Goal: Information Seeking & Learning: Find specific fact

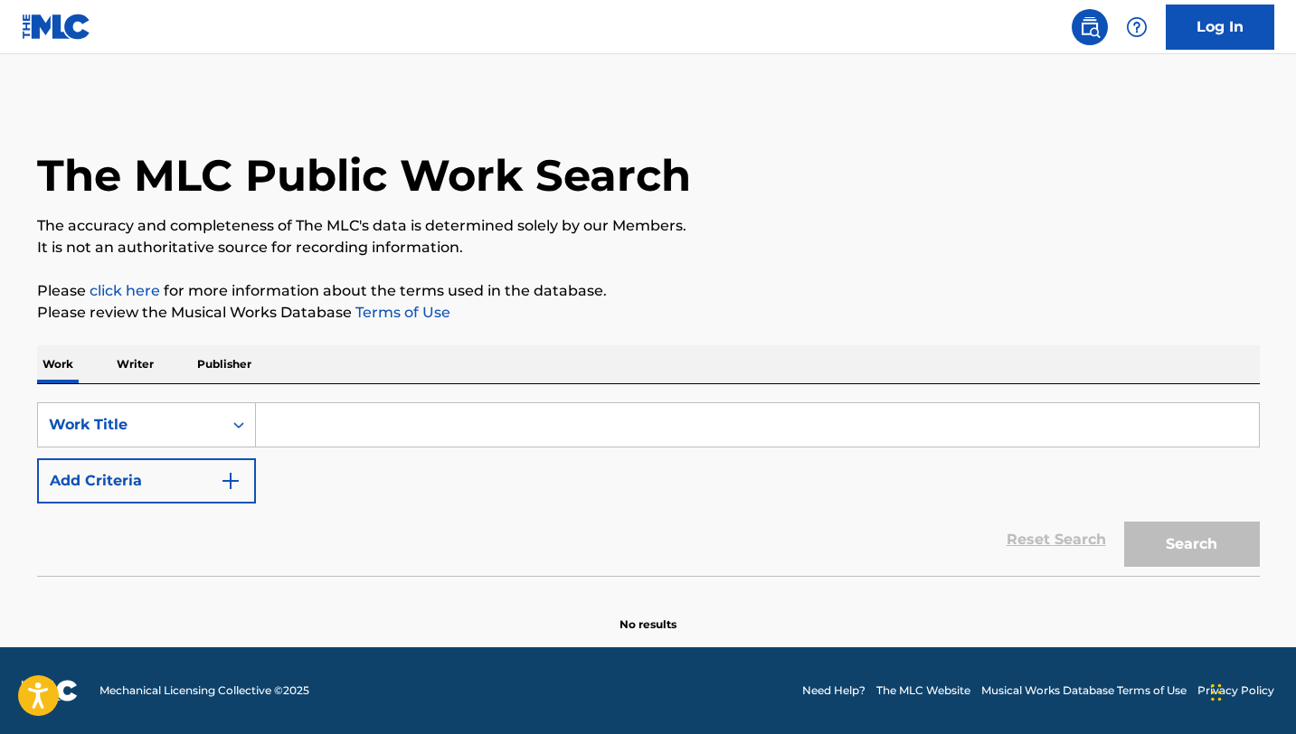
click at [389, 435] on input "Search Form" at bounding box center [757, 424] width 1003 height 43
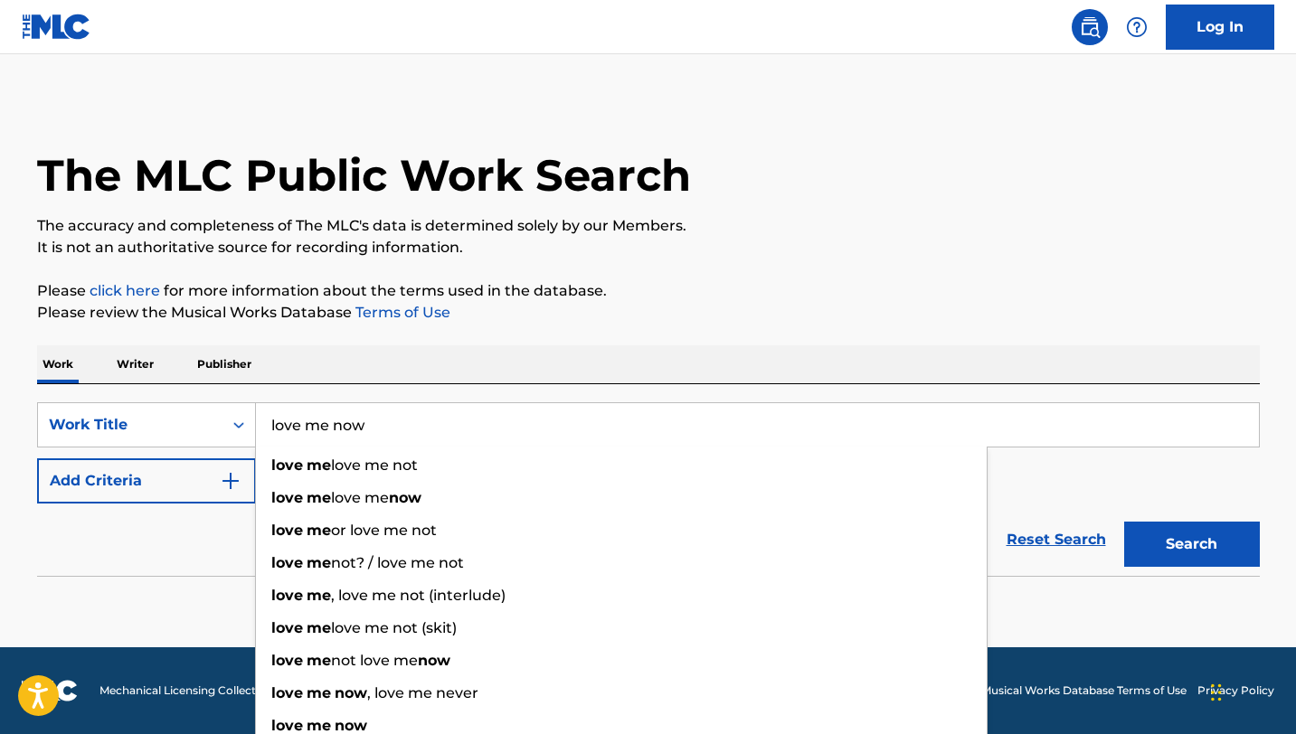
type input "love me now"
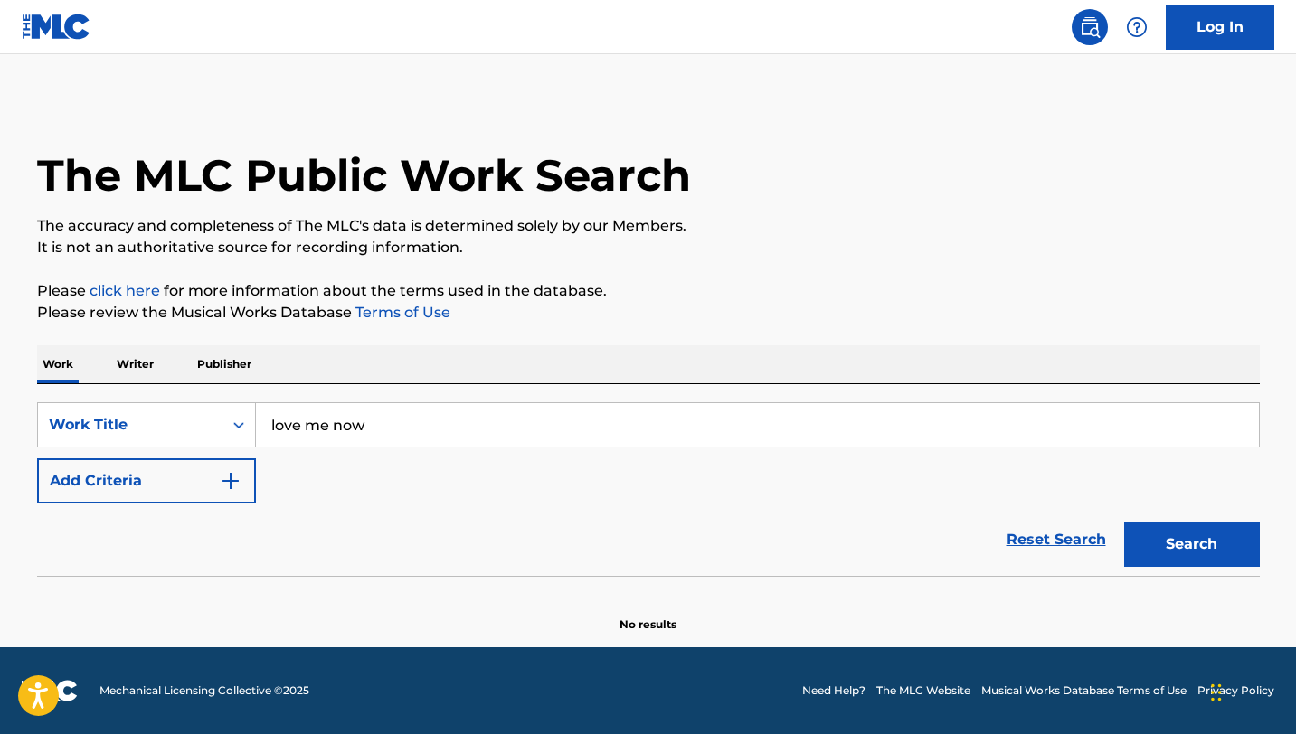
click at [179, 478] on button "Add Criteria" at bounding box center [146, 480] width 219 height 45
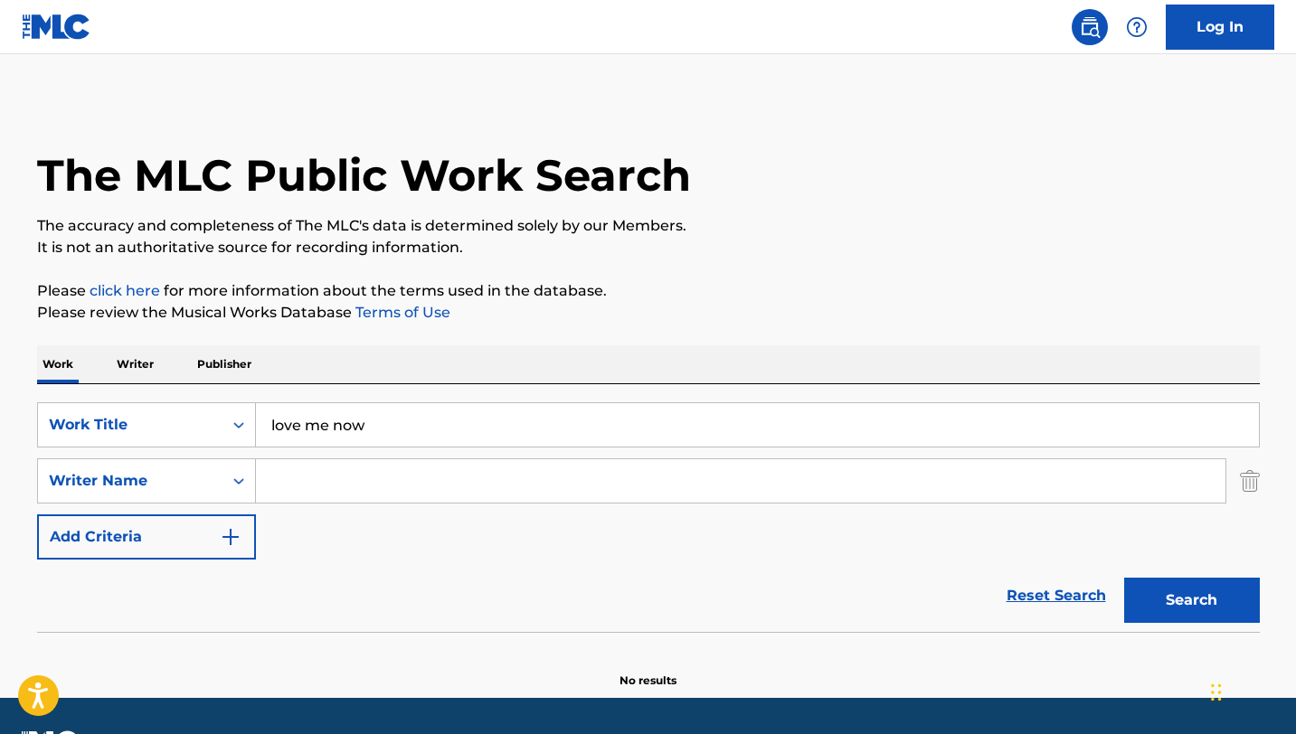
click at [387, 496] on input "Search Form" at bounding box center [740, 480] width 969 height 43
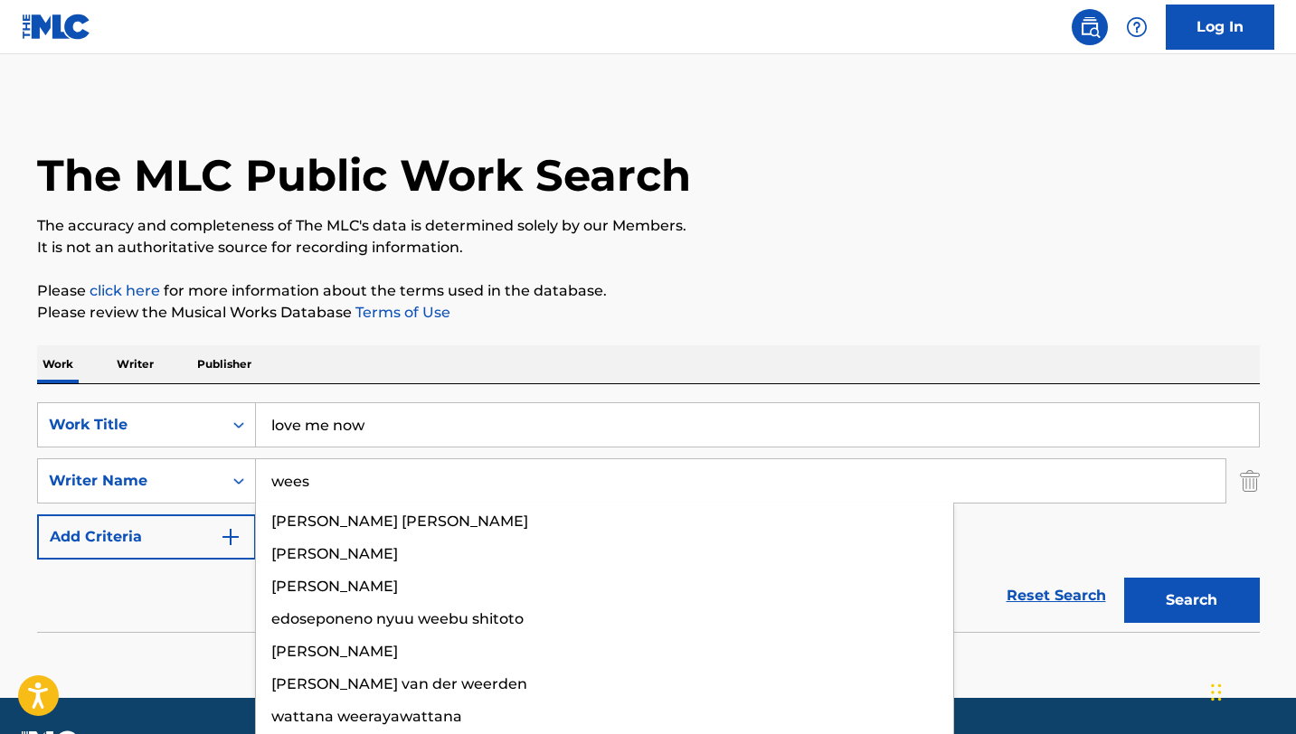
type input "wees"
click at [1124, 578] on button "Search" at bounding box center [1192, 600] width 136 height 45
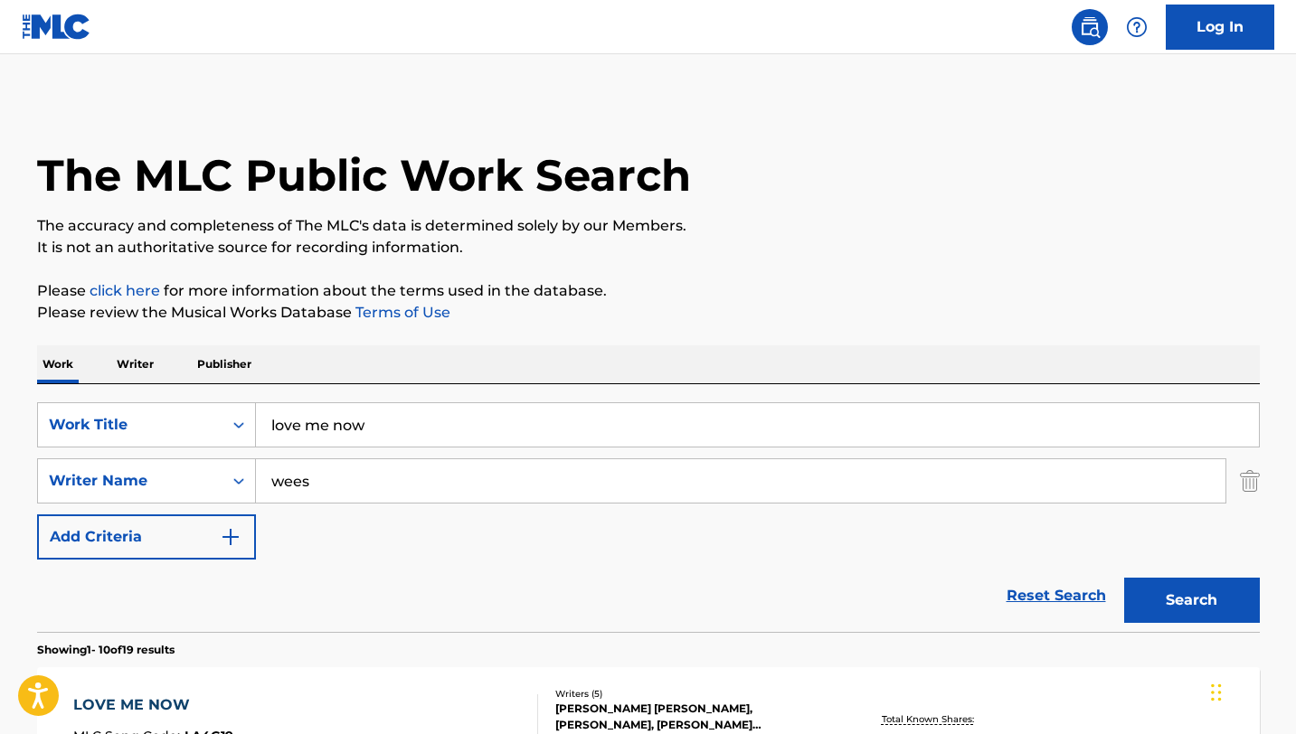
scroll to position [131, 0]
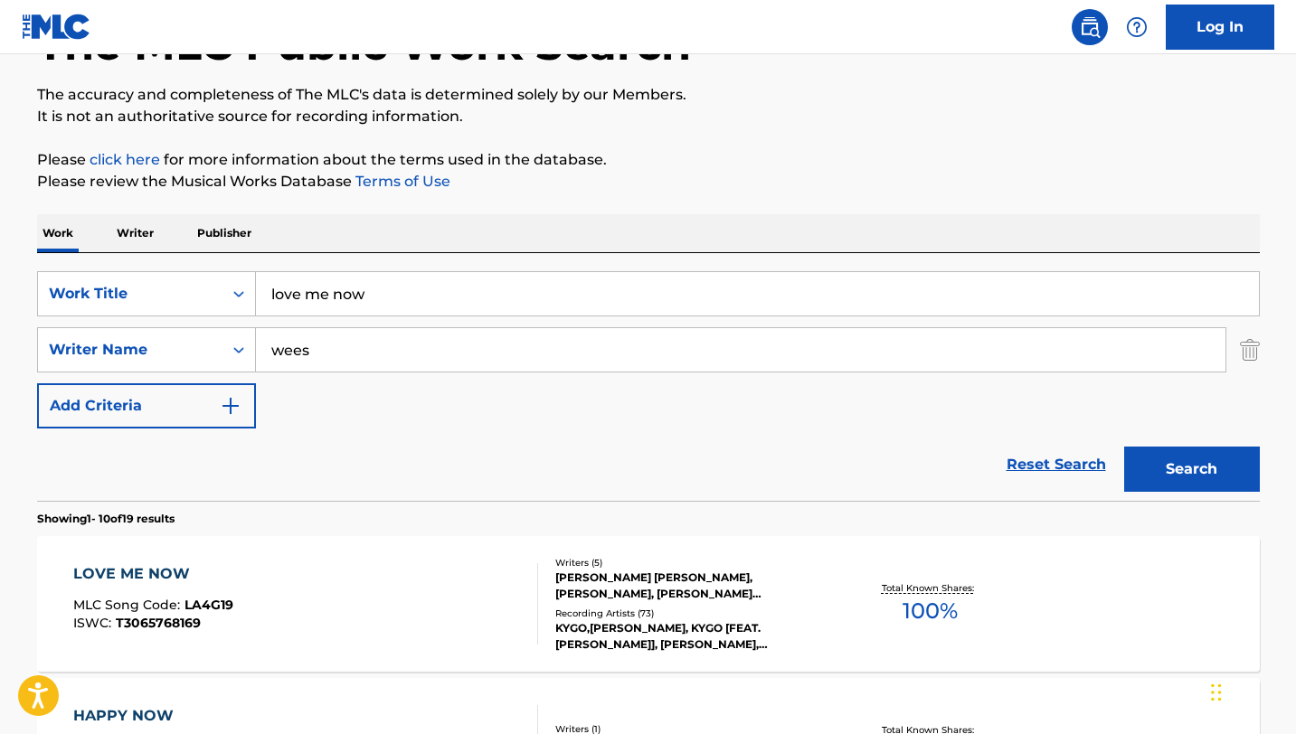
click at [248, 573] on div "LOVE ME NOW MLC Song Code : LA4G19 ISWC : T3065768169" at bounding box center [305, 603] width 465 height 81
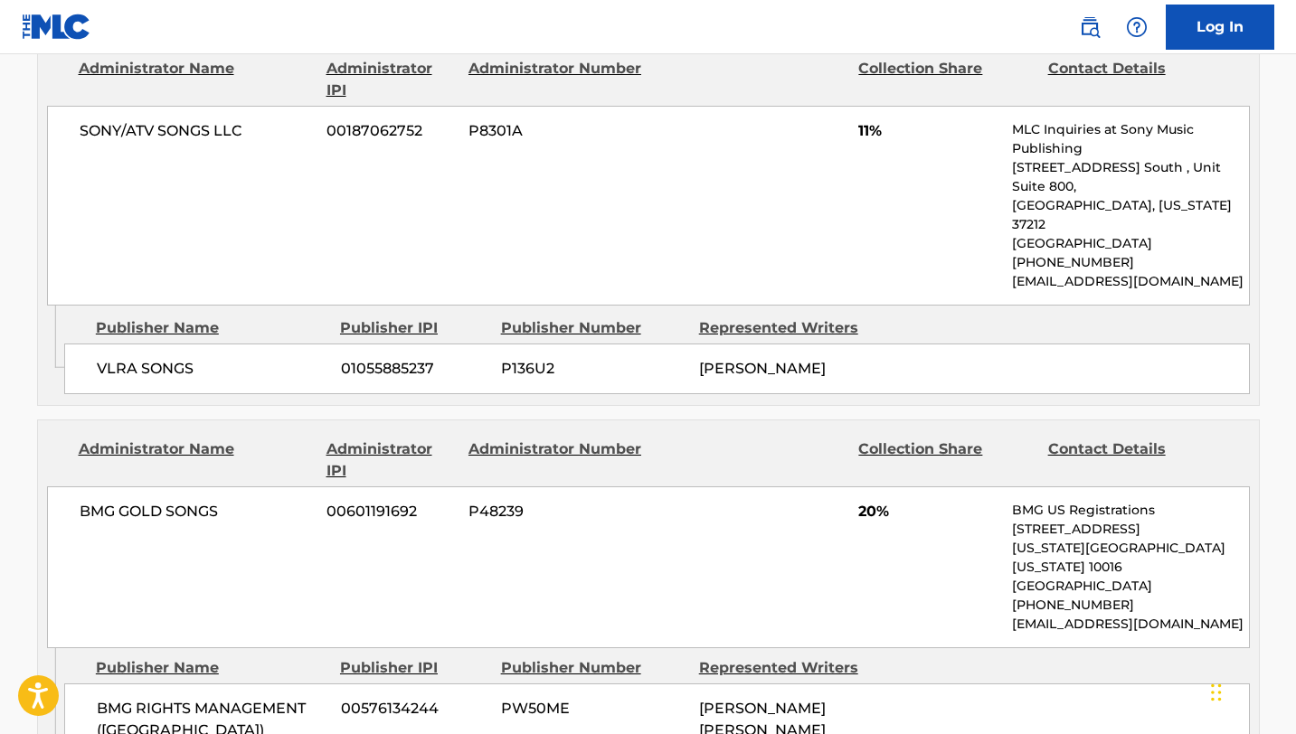
scroll to position [1927, 0]
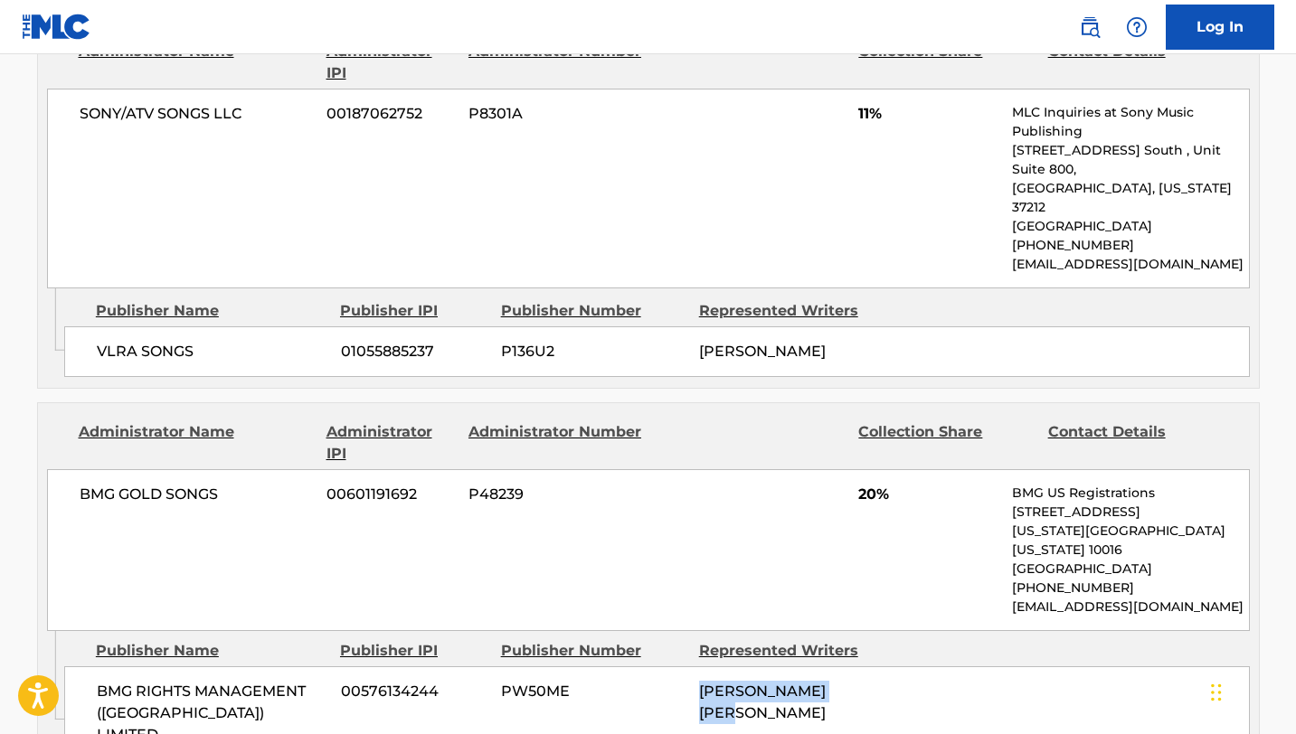
drag, startPoint x: 867, startPoint y: 535, endPoint x: 699, endPoint y: 533, distance: 168.2
click at [699, 681] on div "[PERSON_NAME] [PERSON_NAME]" at bounding box center [791, 702] width 184 height 43
copy span "[PERSON_NAME] [PERSON_NAME]"
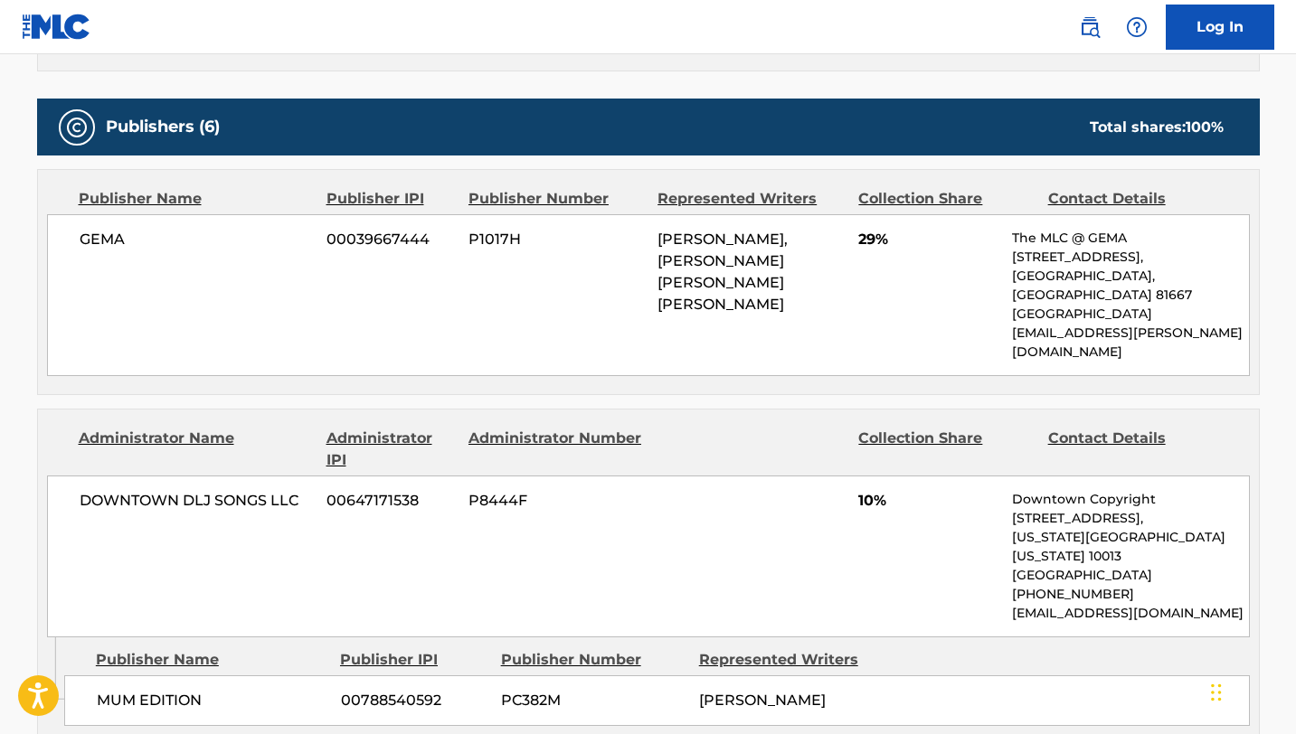
scroll to position [0, 0]
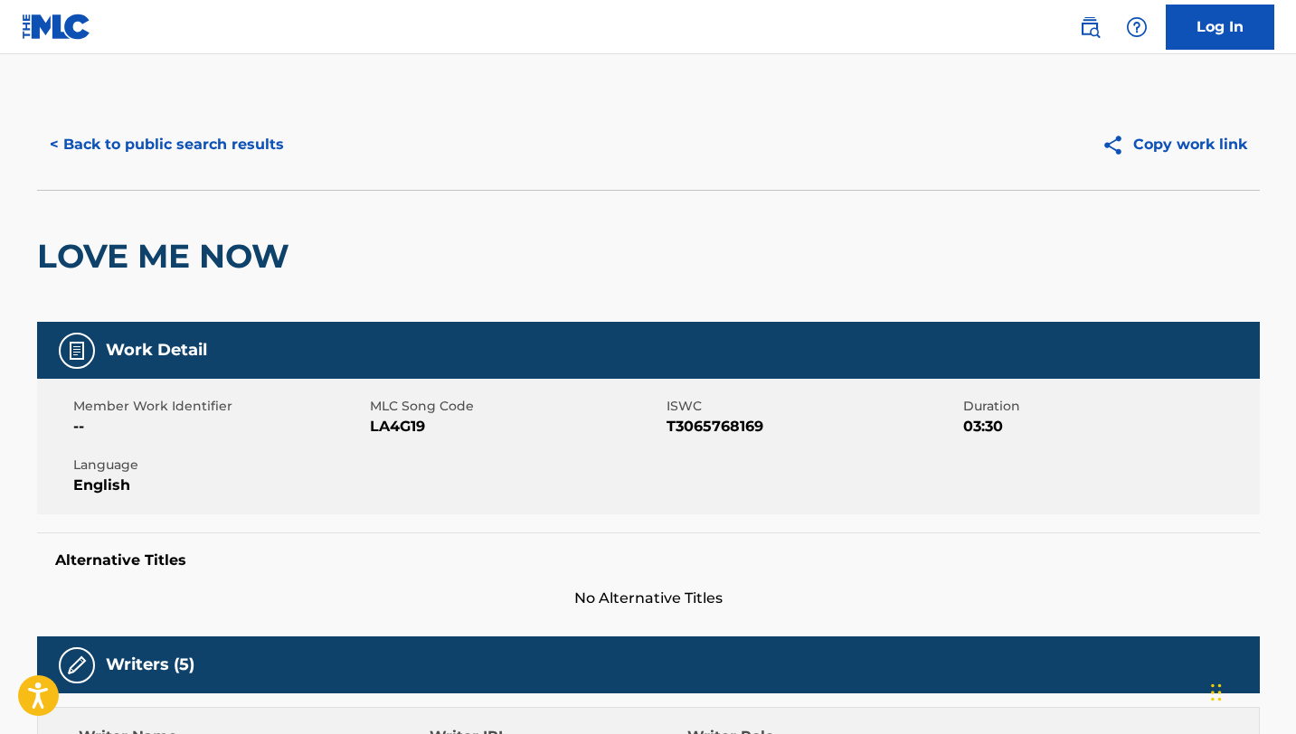
click at [175, 143] on button "< Back to public search results" at bounding box center [167, 144] width 260 height 45
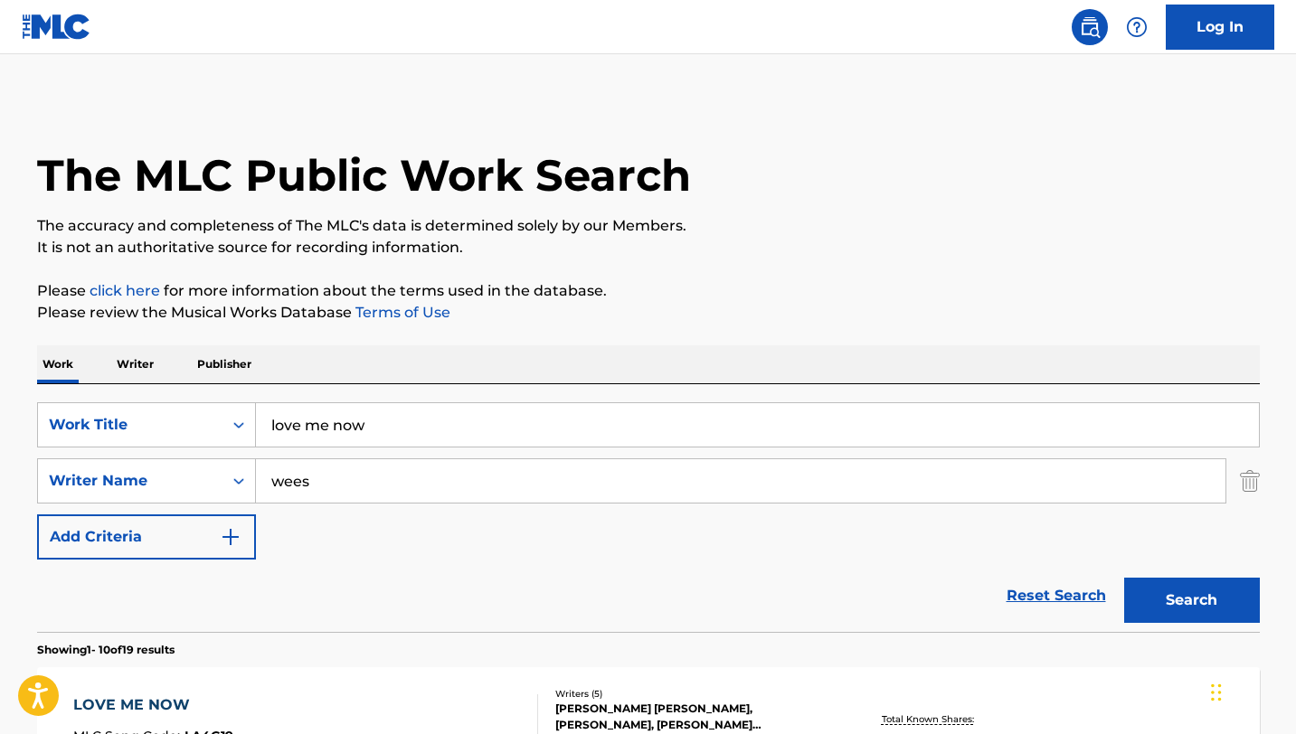
scroll to position [129, 0]
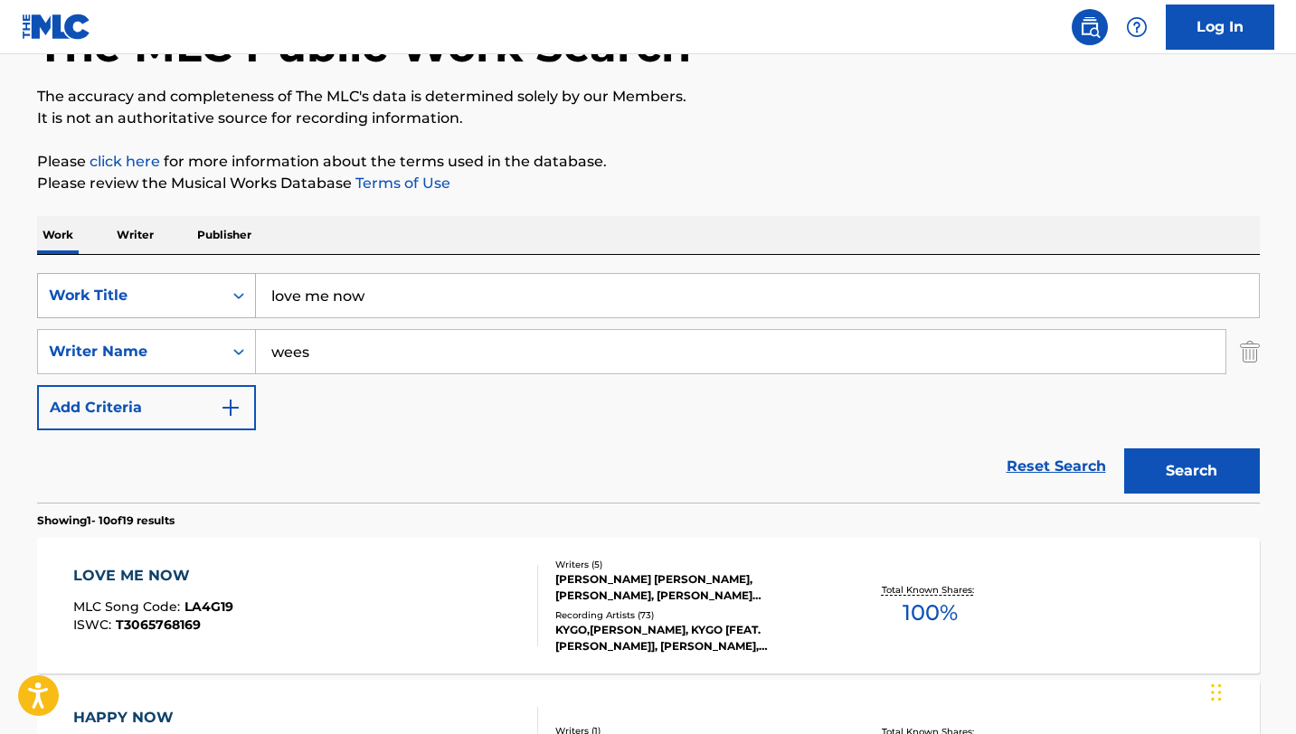
drag, startPoint x: 417, startPoint y: 299, endPoint x: 195, endPoint y: 285, distance: 222.0
click at [195, 285] on div "SearchWithCriteriab37994ed-6480-4611-a8ee-17c1118ab197 Work Title love me now" at bounding box center [648, 295] width 1222 height 45
paste input "Coindidance"
type input "Coindidance"
drag, startPoint x: 350, startPoint y: 353, endPoint x: 218, endPoint y: 334, distance: 133.4
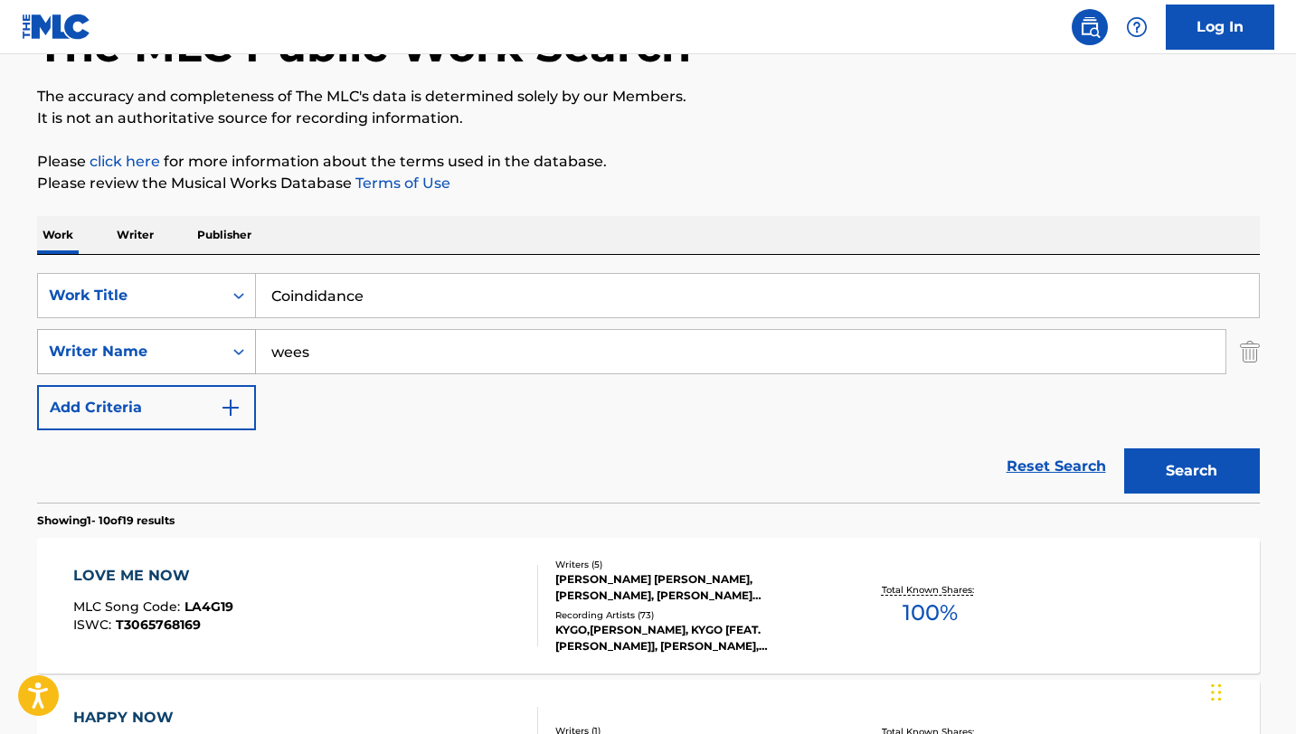
click at [219, 335] on div "SearchWithCriteria4d7c869b-38c8-48b4-a783-1a136aa35b91 Writer Name wees" at bounding box center [648, 351] width 1222 height 45
paste input "[PERSON_NAME]"
click at [1124, 448] on button "Search" at bounding box center [1192, 470] width 136 height 45
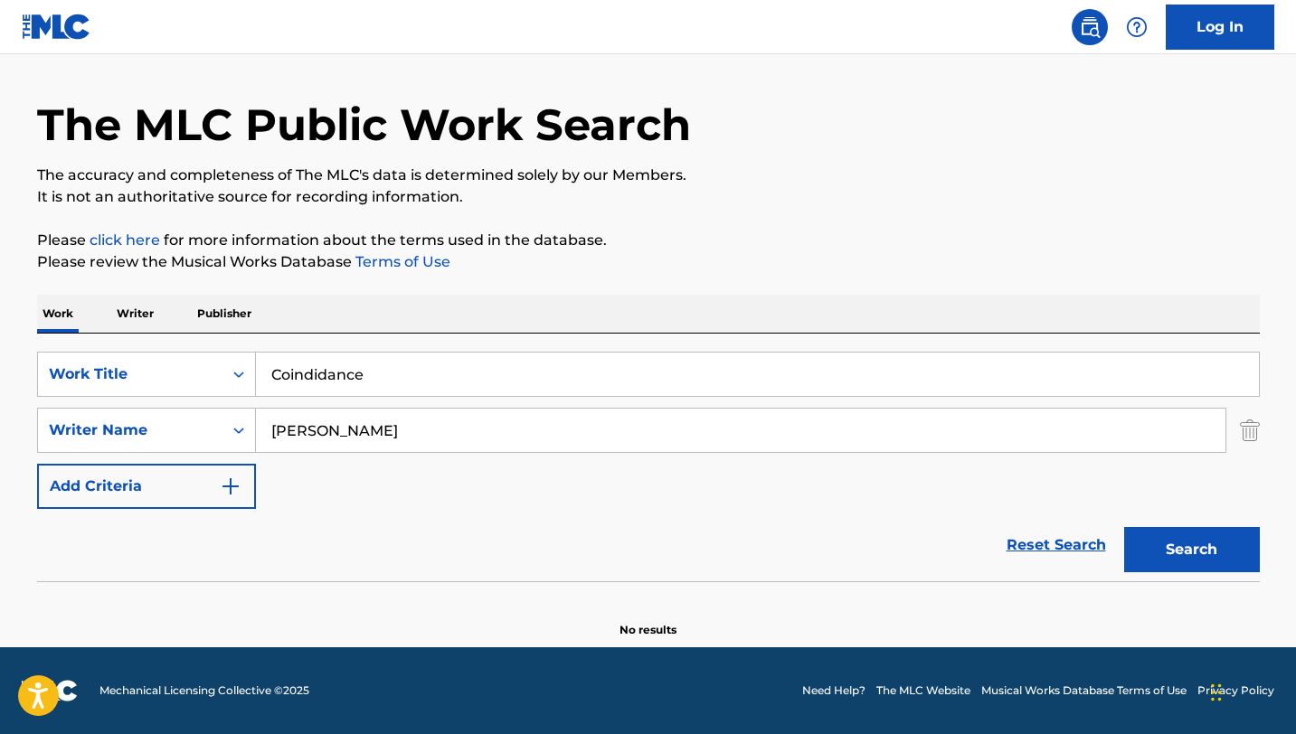
scroll to position [51, 0]
drag, startPoint x: 318, startPoint y: 428, endPoint x: 246, endPoint y: 426, distance: 72.4
click at [246, 426] on div "SearchWithCriteria4d7c869b-38c8-48b4-a783-1a136aa35b91 Writer Name [PERSON_NAME]" at bounding box center [648, 430] width 1222 height 45
type input "[PERSON_NAME]"
click at [1124, 527] on button "Search" at bounding box center [1192, 549] width 136 height 45
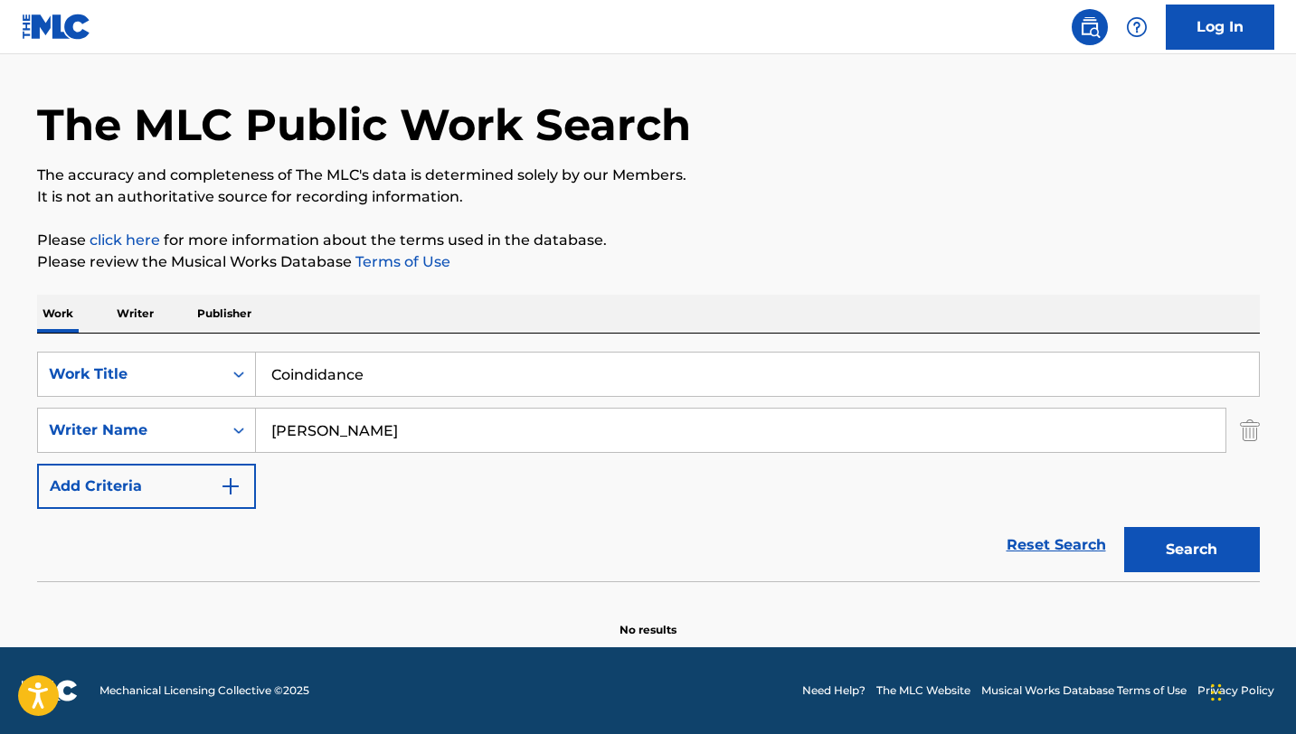
drag, startPoint x: 430, startPoint y: 375, endPoint x: 151, endPoint y: 344, distance: 281.2
click at [151, 344] on div "SearchWithCriteriab37994ed-6480-4611-a8ee-17c1118ab197 Work Title Coindidance S…" at bounding box center [648, 458] width 1222 height 248
paste input "La Foule"
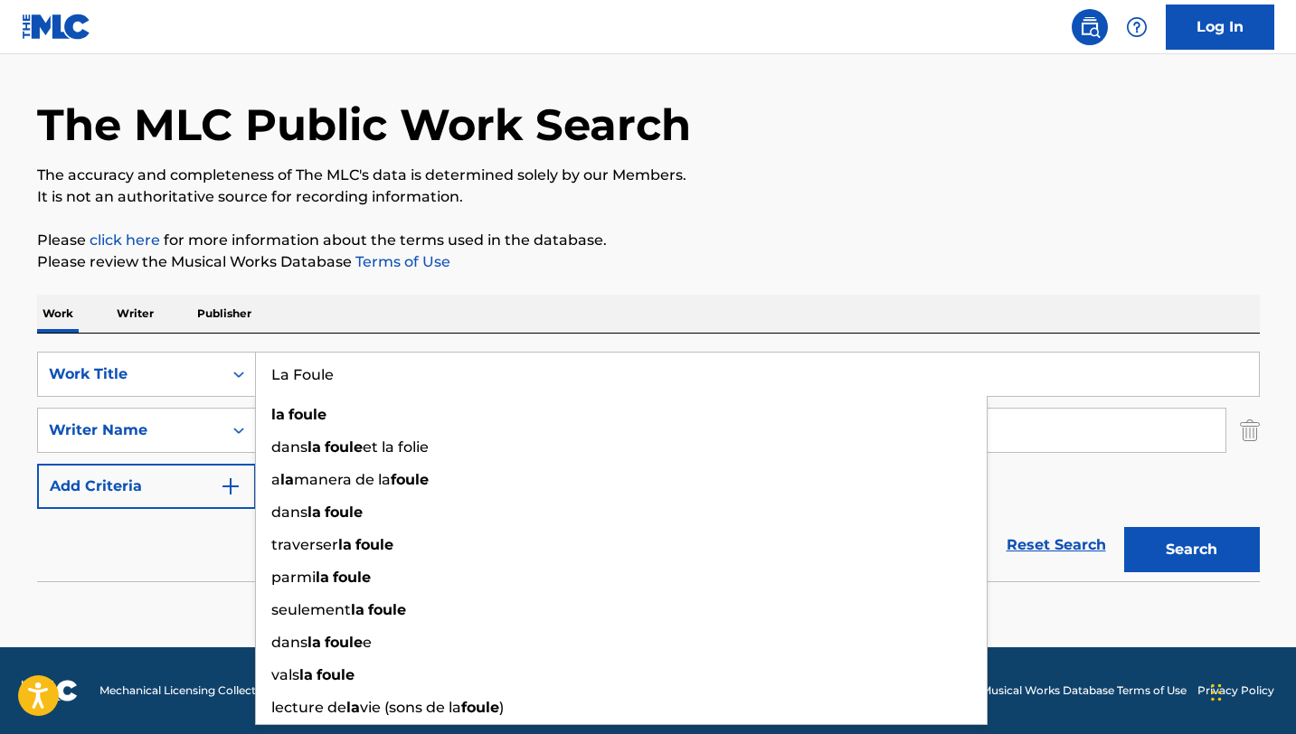
type input "La Foule"
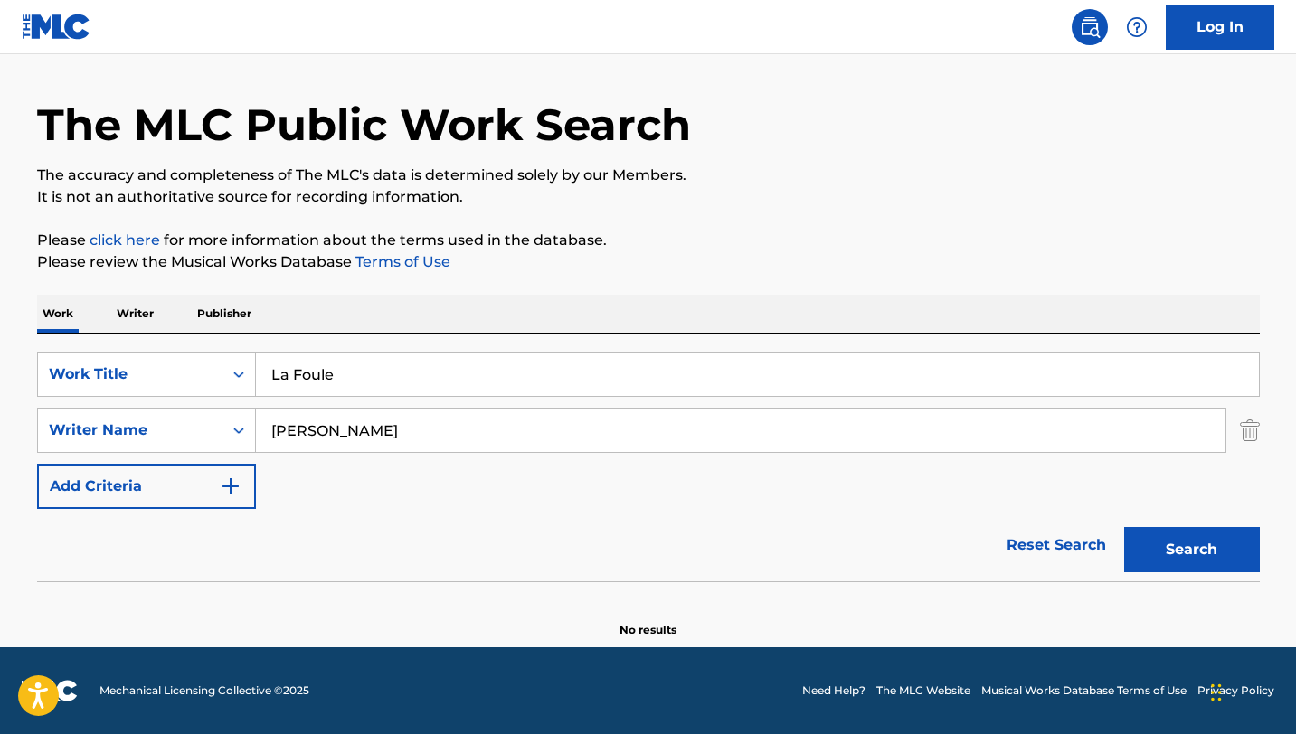
click at [160, 546] on div "Reset Search Search" at bounding box center [648, 545] width 1222 height 72
drag, startPoint x: 345, startPoint y: 433, endPoint x: 217, endPoint y: 415, distance: 129.7
click at [218, 415] on div "SearchWithCriteria4d7c869b-38c8-48b4-a783-1a136aa35b91 Writer Name [PERSON_NAME]" at bounding box center [648, 430] width 1222 height 45
paste input "[PERSON_NAME]"
type input "[PERSON_NAME]"
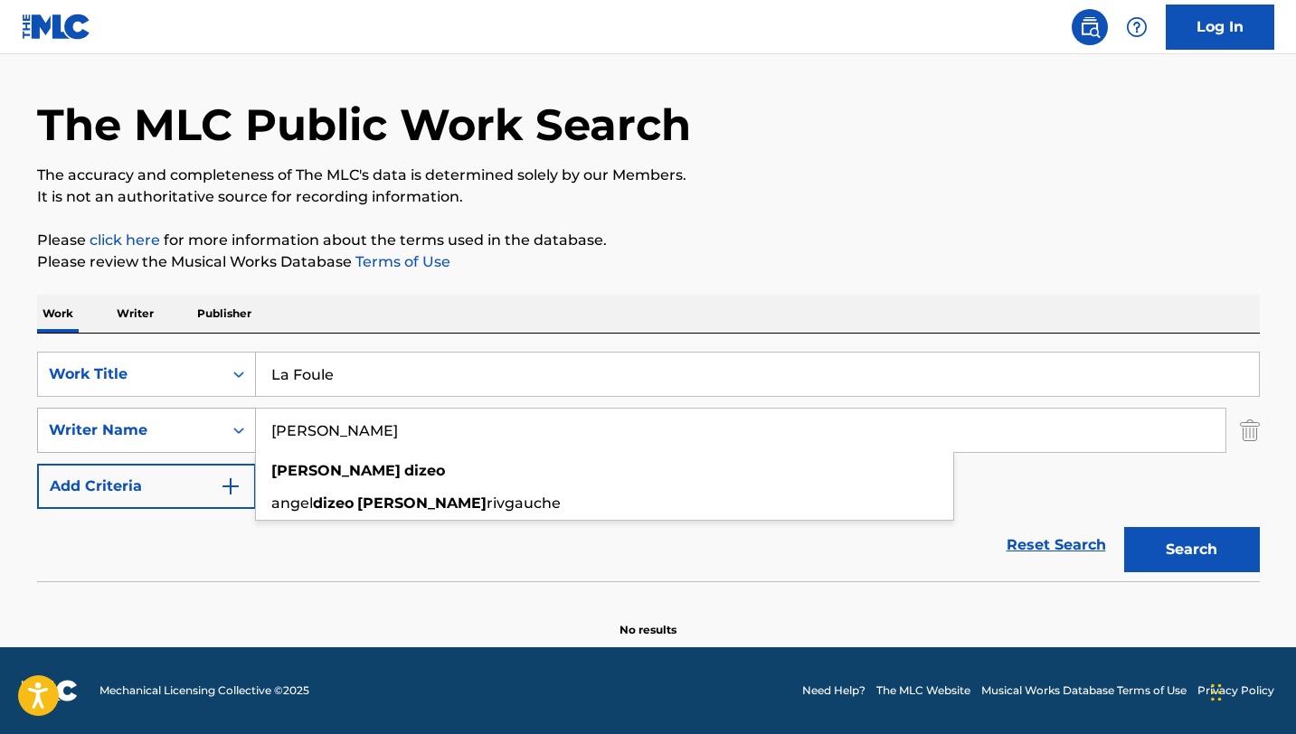
click at [1124, 527] on button "Search" at bounding box center [1192, 549] width 136 height 45
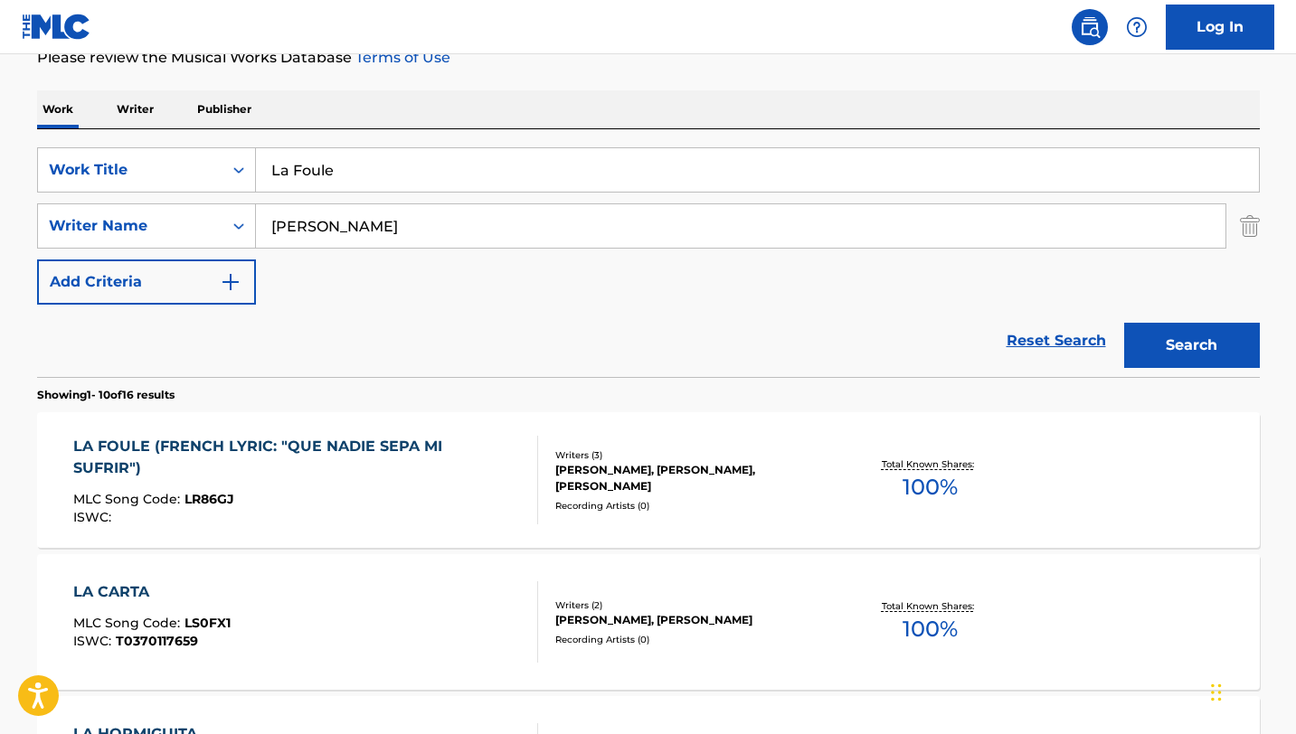
scroll to position [257, 0]
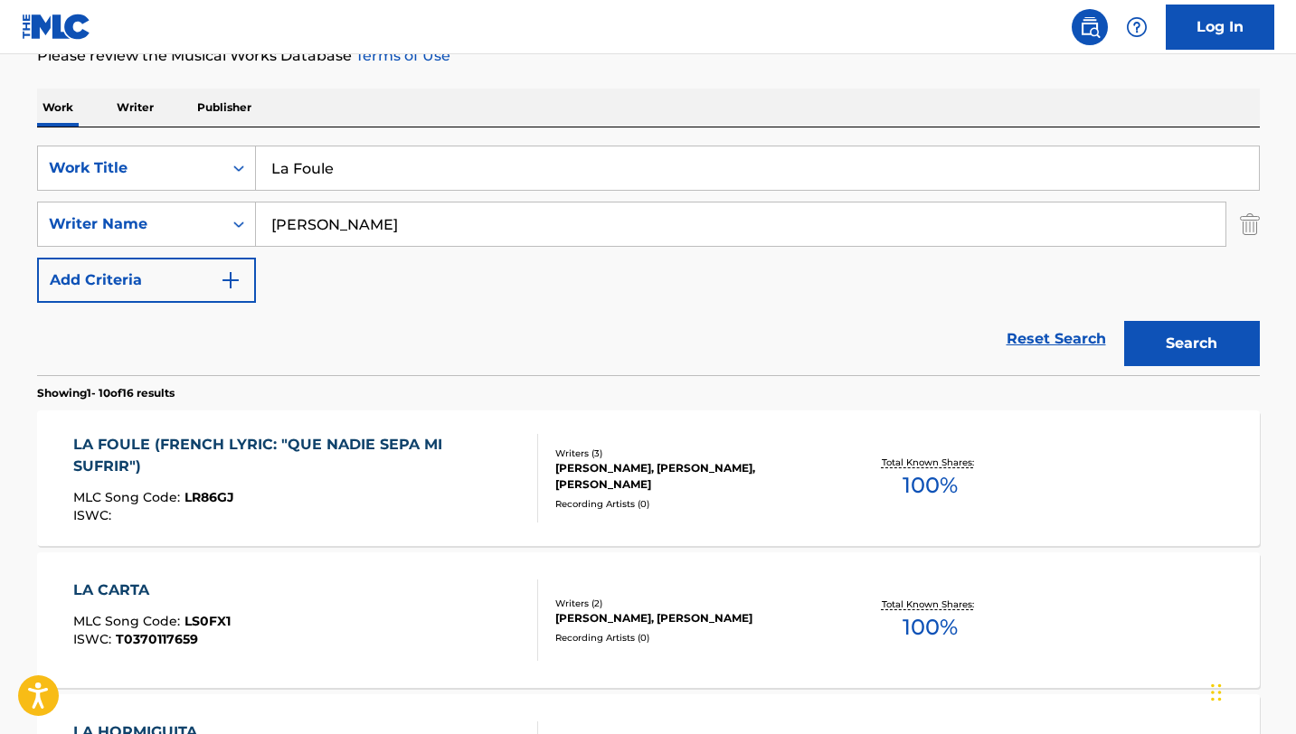
click at [396, 491] on div "MLC Song Code : LR86GJ" at bounding box center [297, 500] width 449 height 18
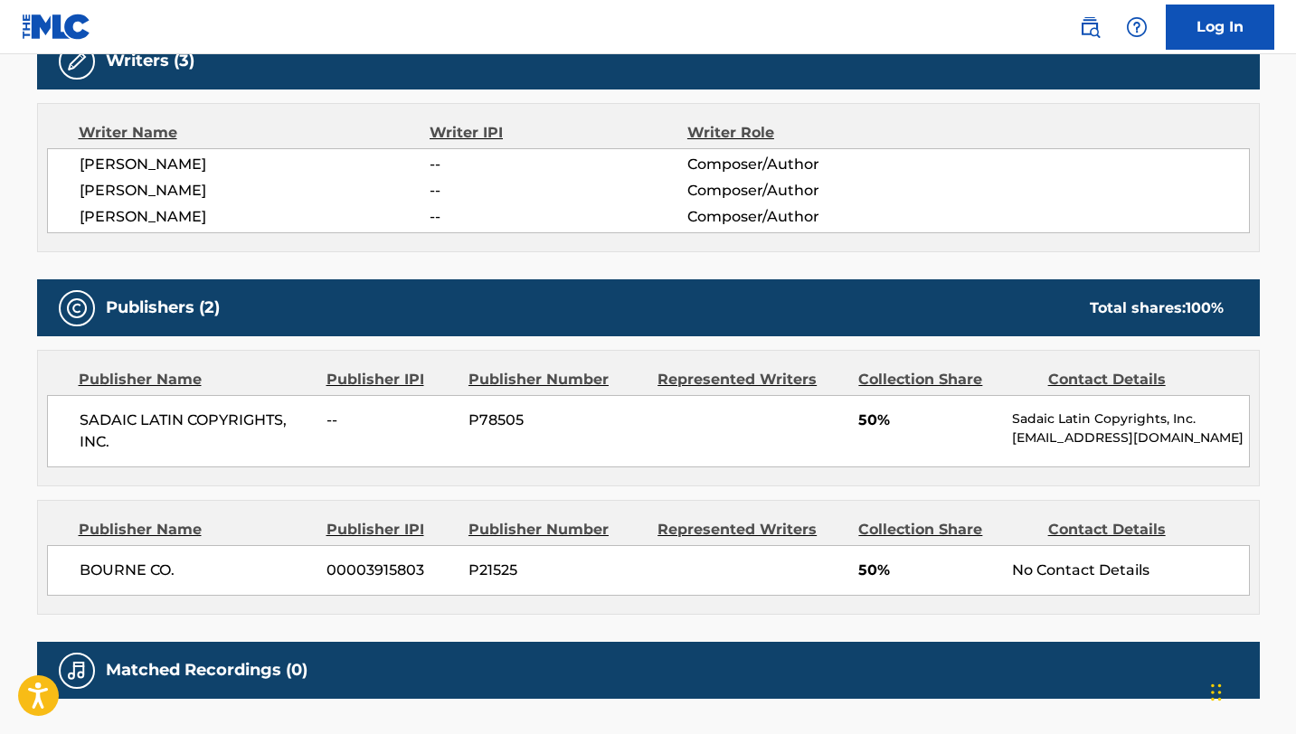
scroll to position [779, 0]
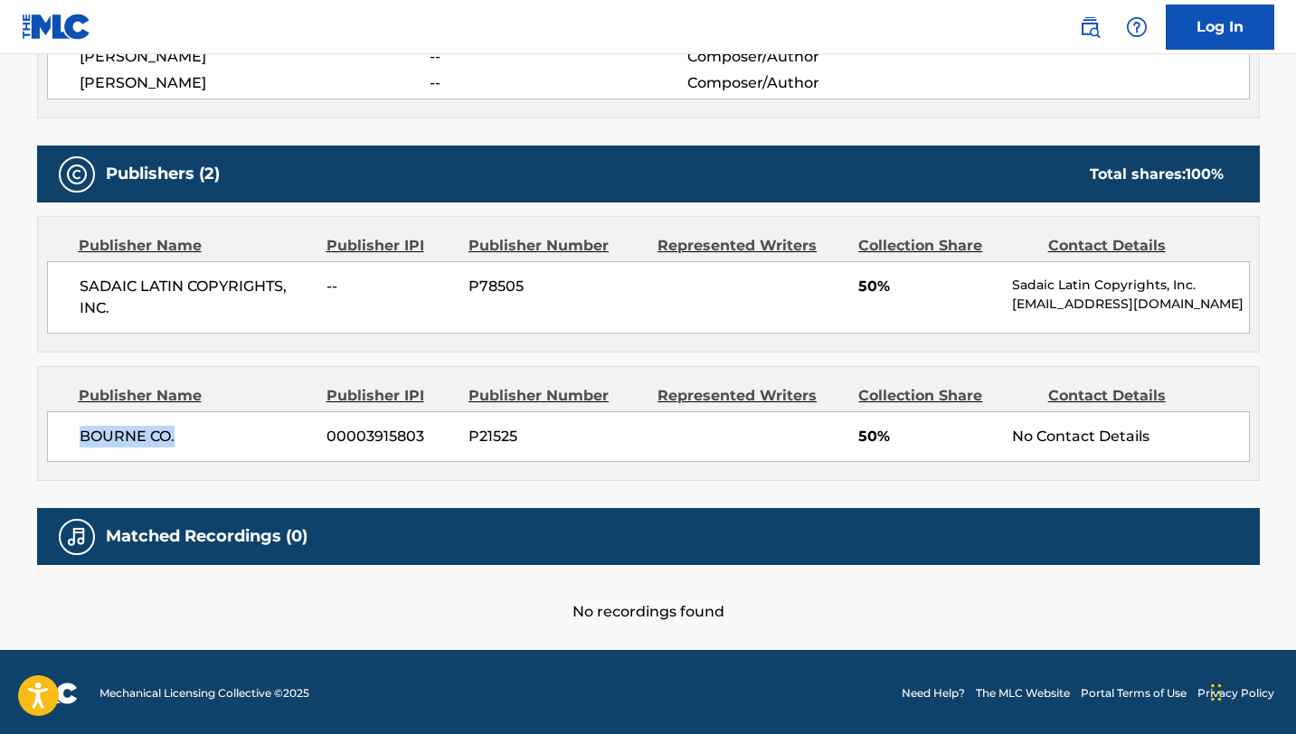
drag, startPoint x: 183, startPoint y: 439, endPoint x: 30, endPoint y: 439, distance: 152.8
copy span "BOURNE CO."
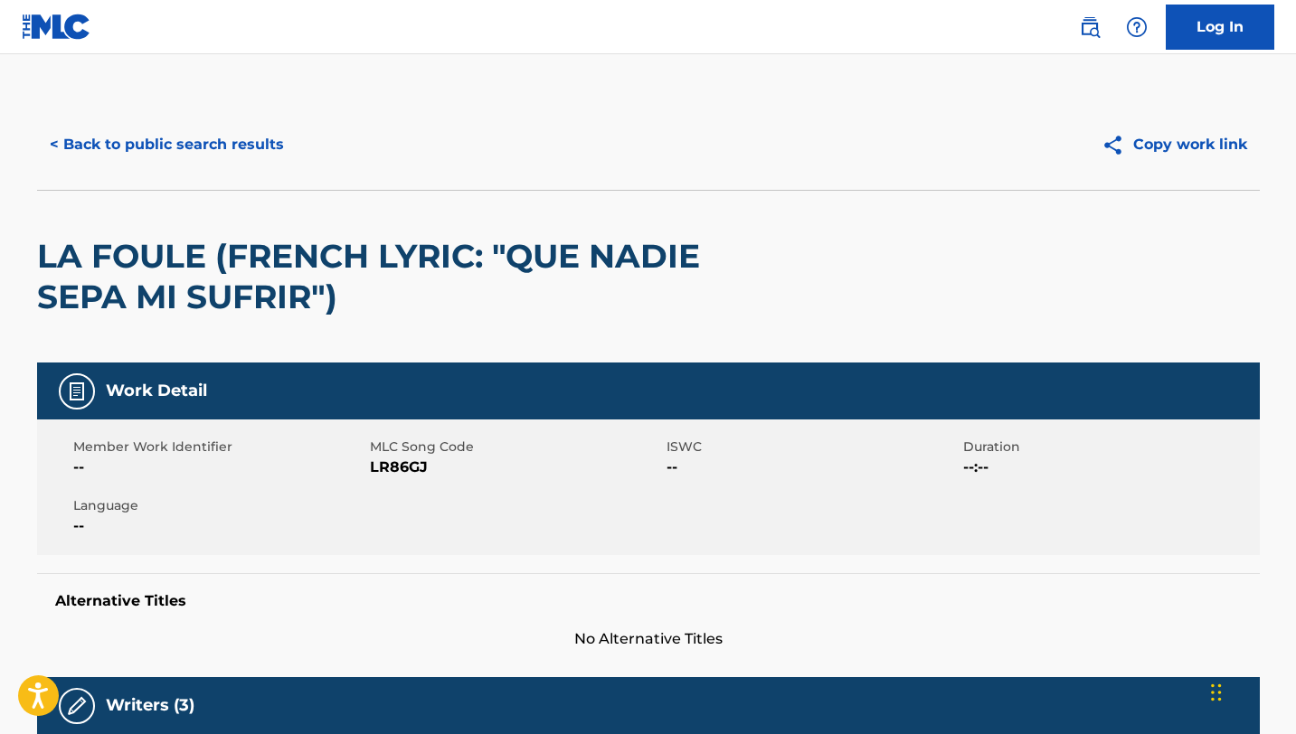
click at [162, 159] on button "< Back to public search results" at bounding box center [167, 144] width 260 height 45
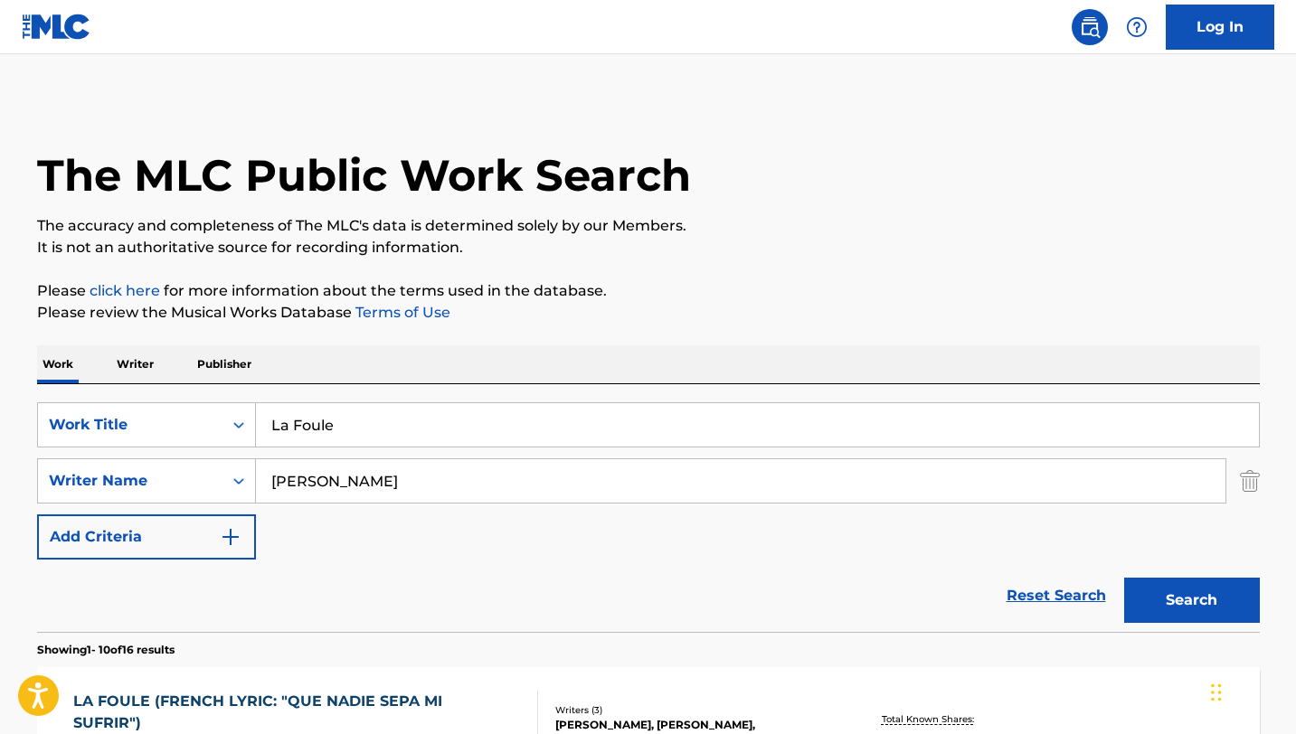
scroll to position [257, 0]
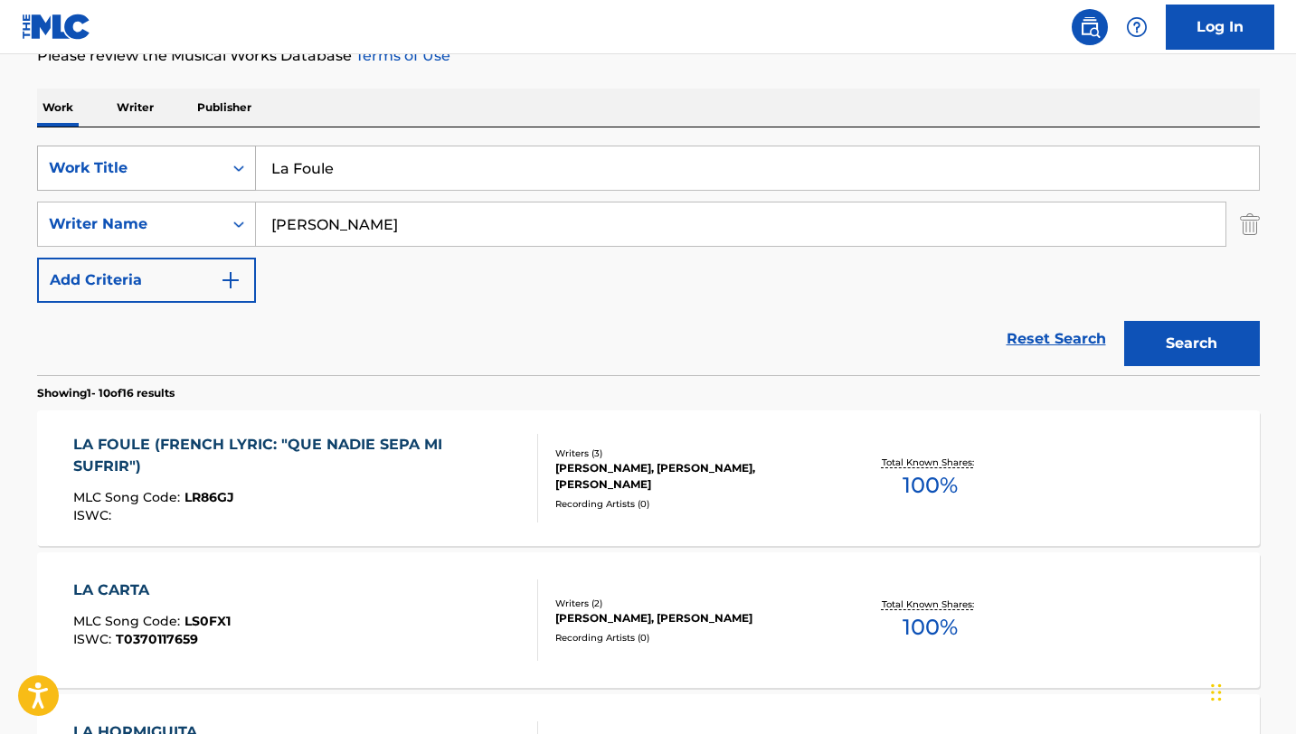
click at [199, 165] on div "Work Title" at bounding box center [130, 168] width 163 height 22
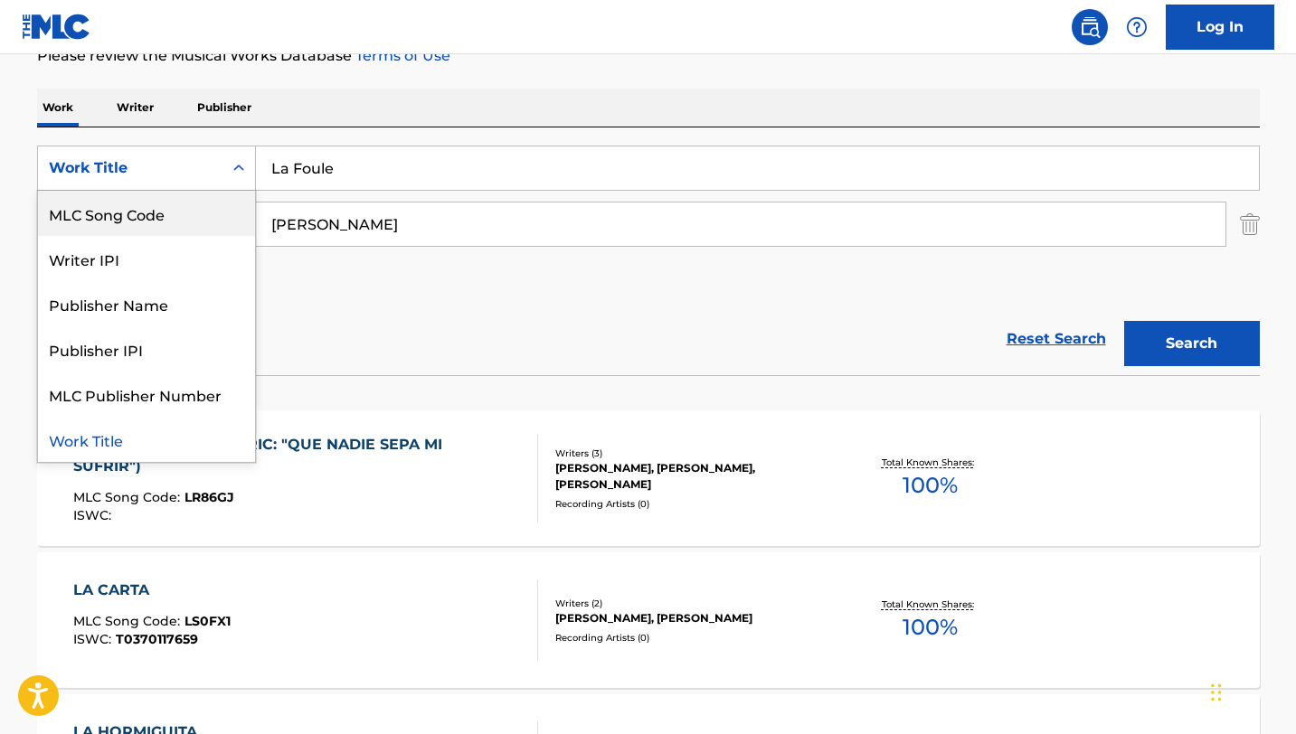
scroll to position [0, 0]
click at [151, 214] on div "ISWC" at bounding box center [146, 213] width 217 height 45
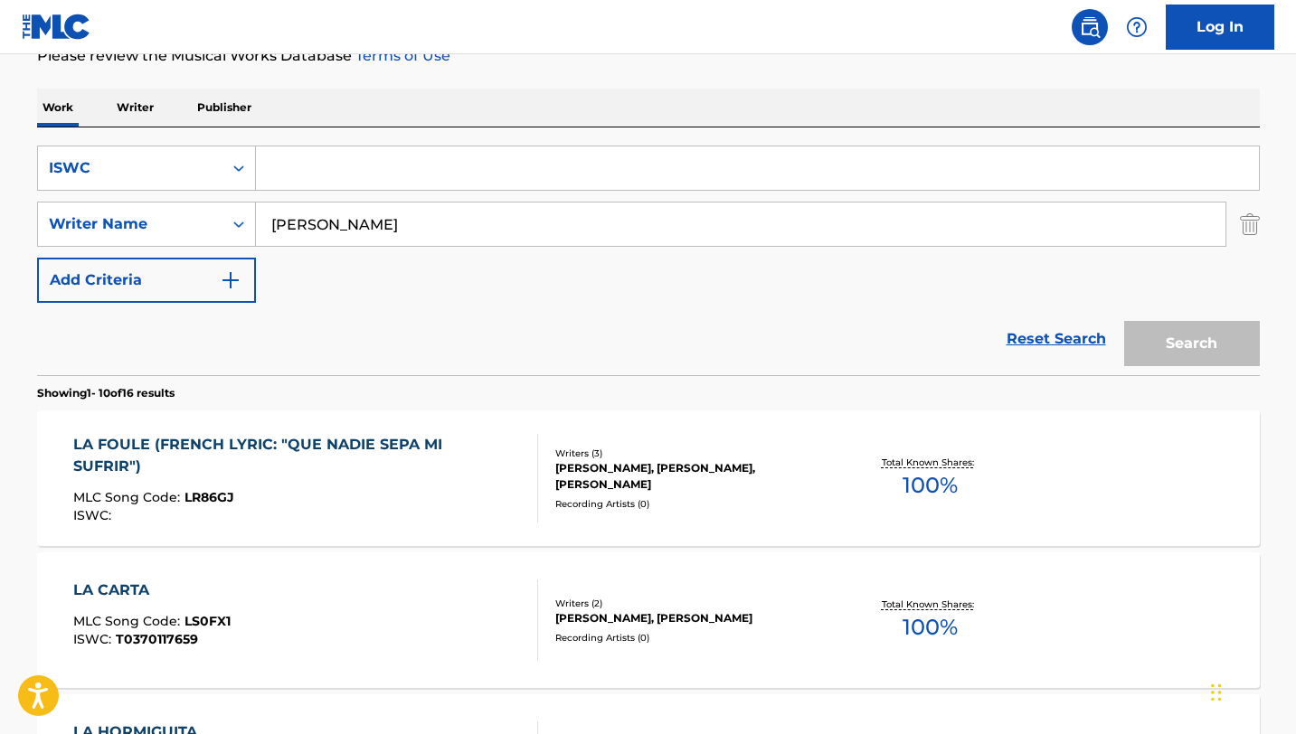
click at [335, 175] on input "Search Form" at bounding box center [757, 167] width 1003 height 43
paste input "T-703.265.247-6"
type input "T-703.265.247-6"
drag, startPoint x: 429, startPoint y: 229, endPoint x: 214, endPoint y: 222, distance: 215.3
click at [214, 222] on div "SearchWithCriteria4d7c869b-38c8-48b4-a783-1a136aa35b91 Writer Name [PERSON_NAME]" at bounding box center [648, 224] width 1222 height 45
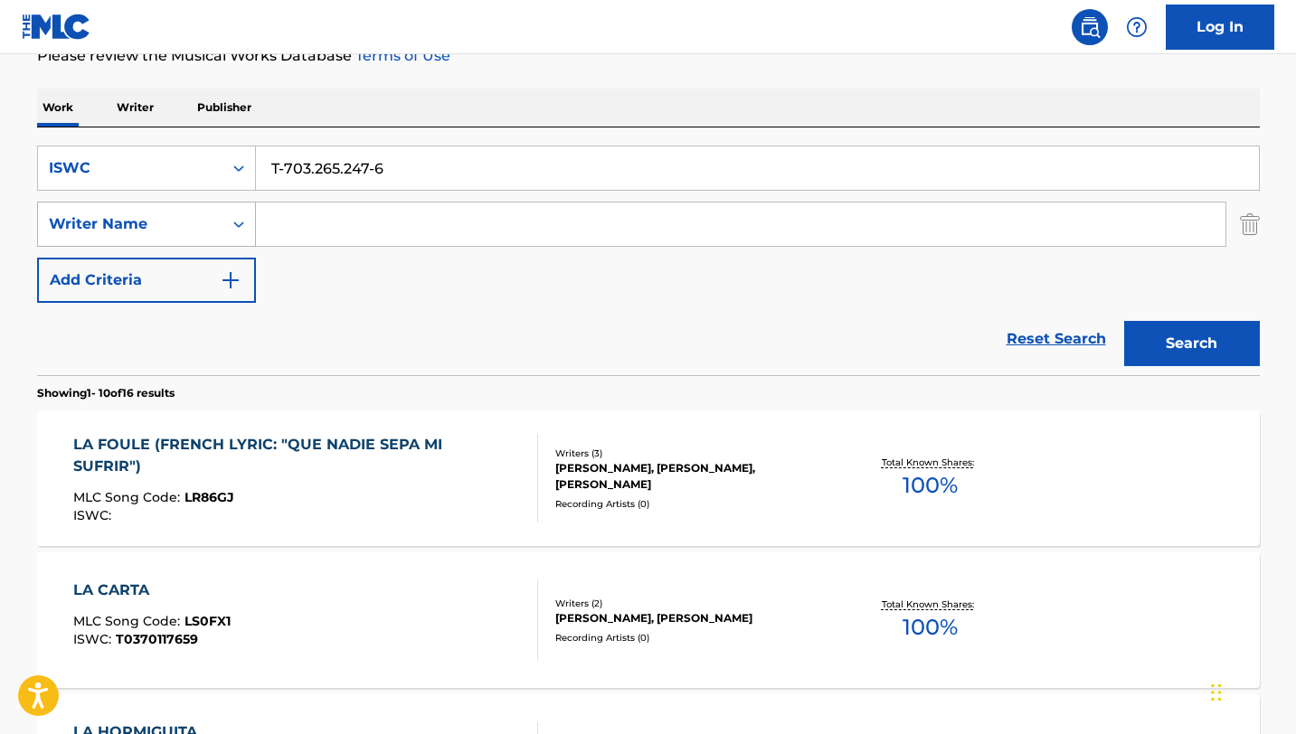
click at [1124, 321] on button "Search" at bounding box center [1192, 343] width 136 height 45
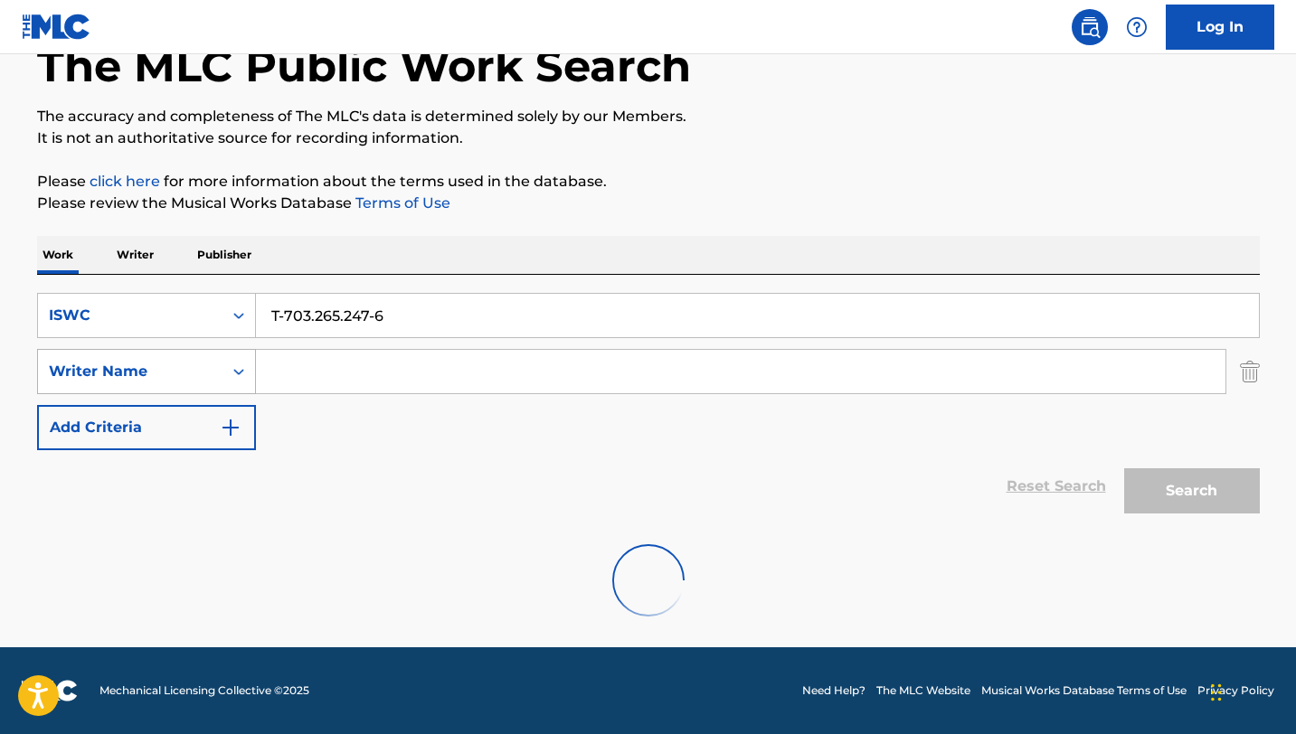
scroll to position [51, 0]
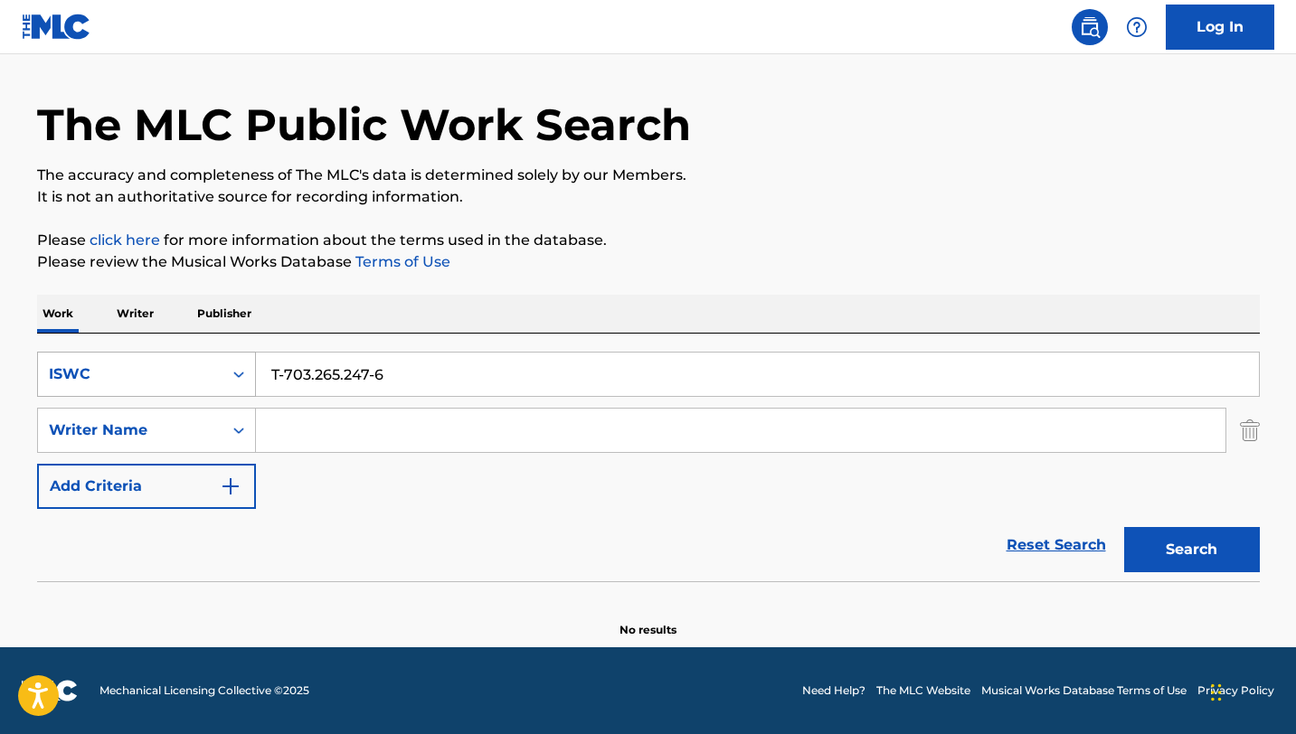
click at [220, 388] on div "ISWC" at bounding box center [130, 374] width 184 height 34
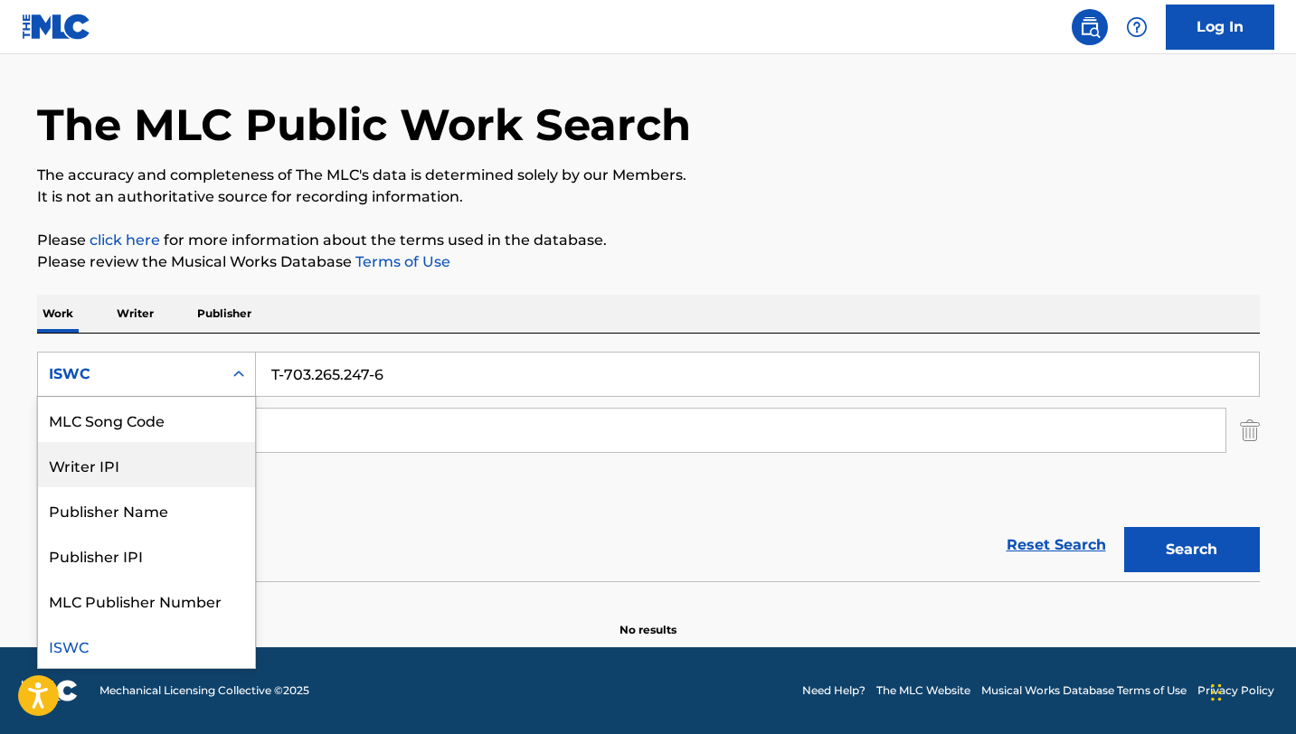
scroll to position [0, 0]
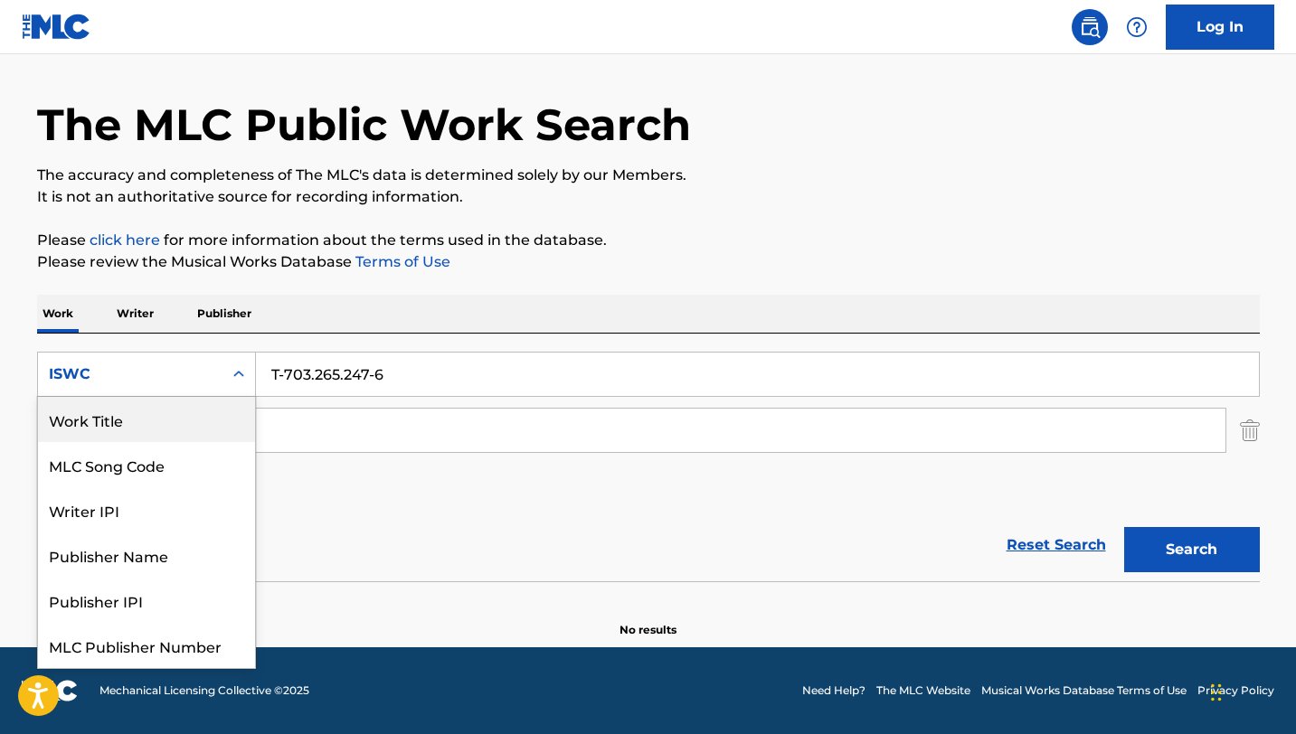
click at [145, 420] on div "Work Title" at bounding box center [146, 419] width 217 height 45
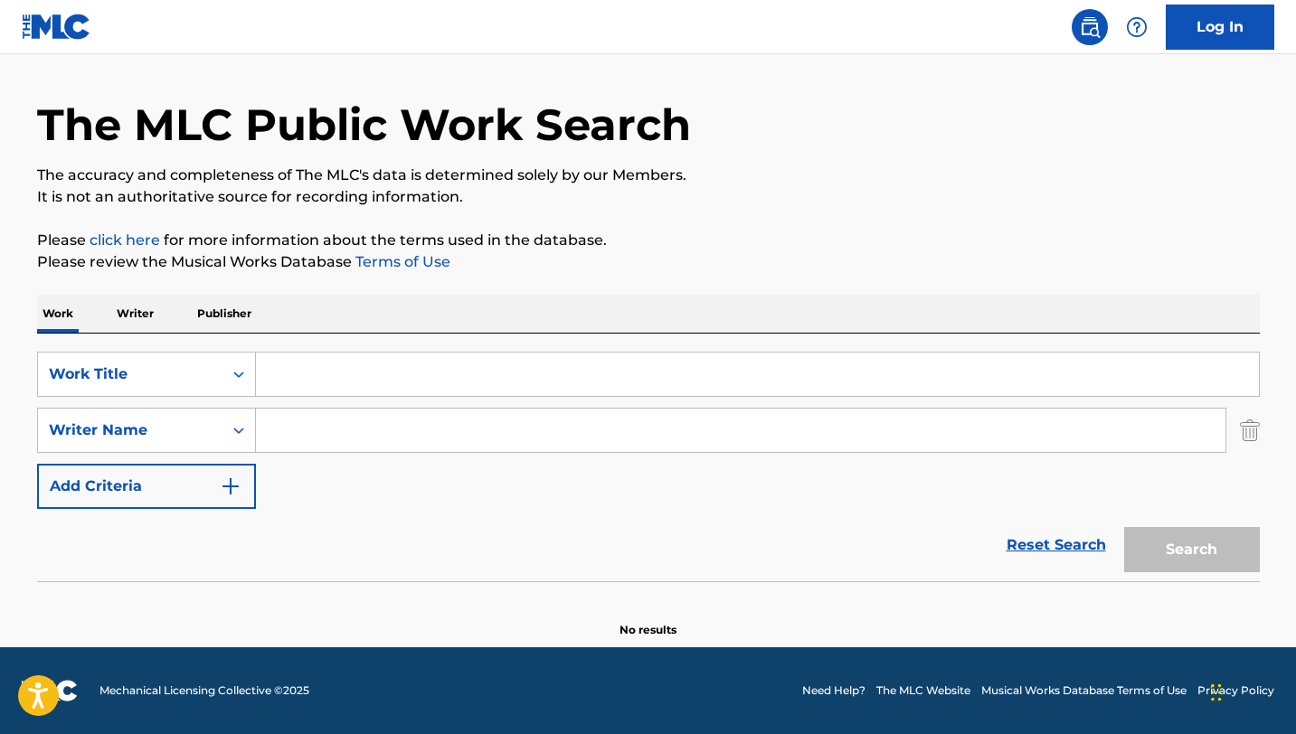
click at [336, 388] on input "Search Form" at bounding box center [757, 374] width 1003 height 43
type input "A"
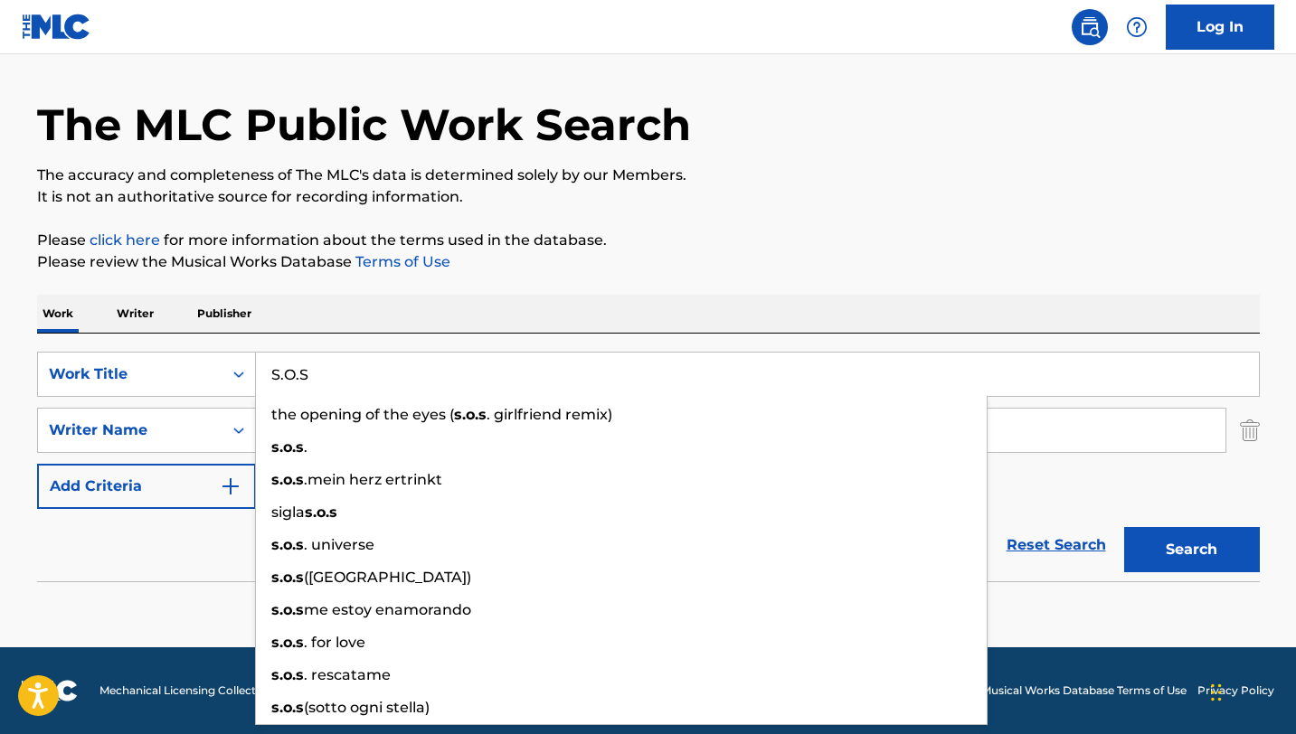
type input "S.O.S"
click at [565, 263] on p "Please review the Musical Works Database Terms of Use" at bounding box center [648, 262] width 1222 height 22
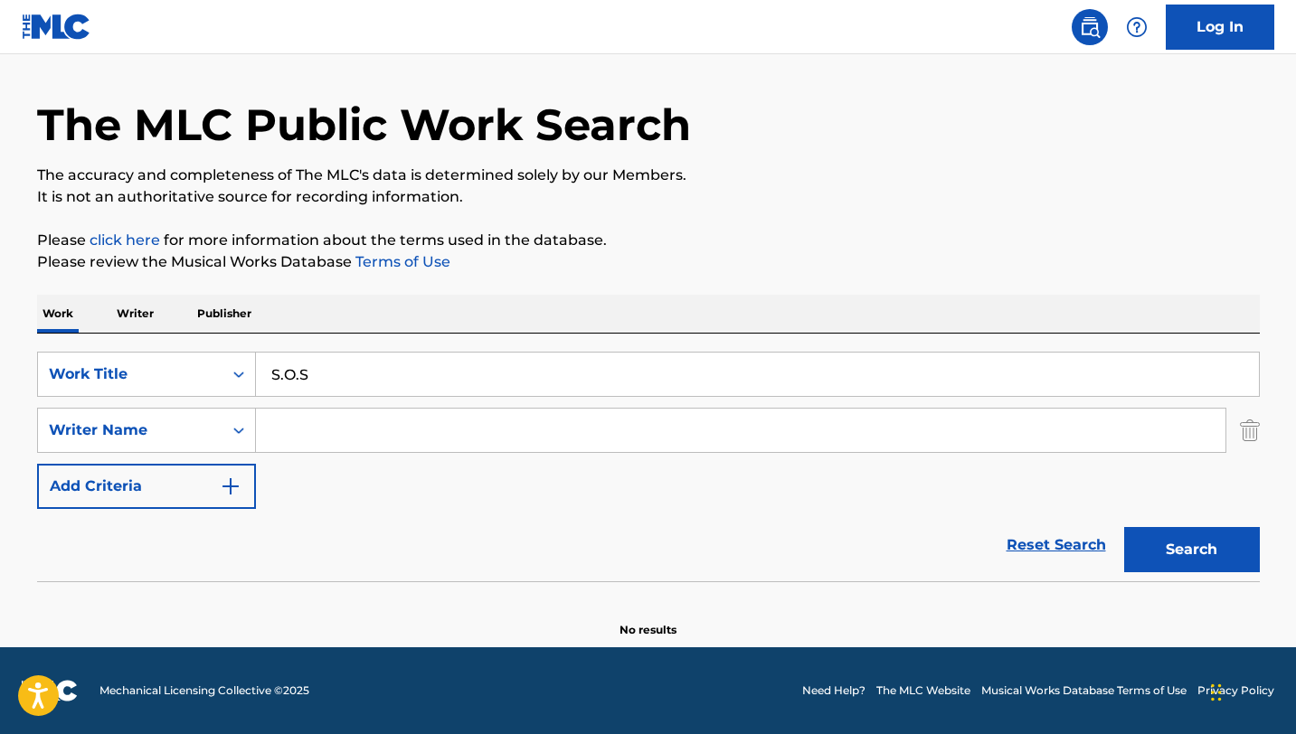
click at [344, 434] on input "Search Form" at bounding box center [740, 430] width 969 height 43
paste input "[PERSON_NAME]"
click at [1124, 527] on button "Search" at bounding box center [1192, 549] width 136 height 45
drag, startPoint x: 318, startPoint y: 429, endPoint x: 250, endPoint y: 428, distance: 67.8
click at [250, 429] on div "SearchWithCriteria4d7c869b-38c8-48b4-a783-1a136aa35b91 Writer Name [PERSON_NAME]" at bounding box center [648, 430] width 1222 height 45
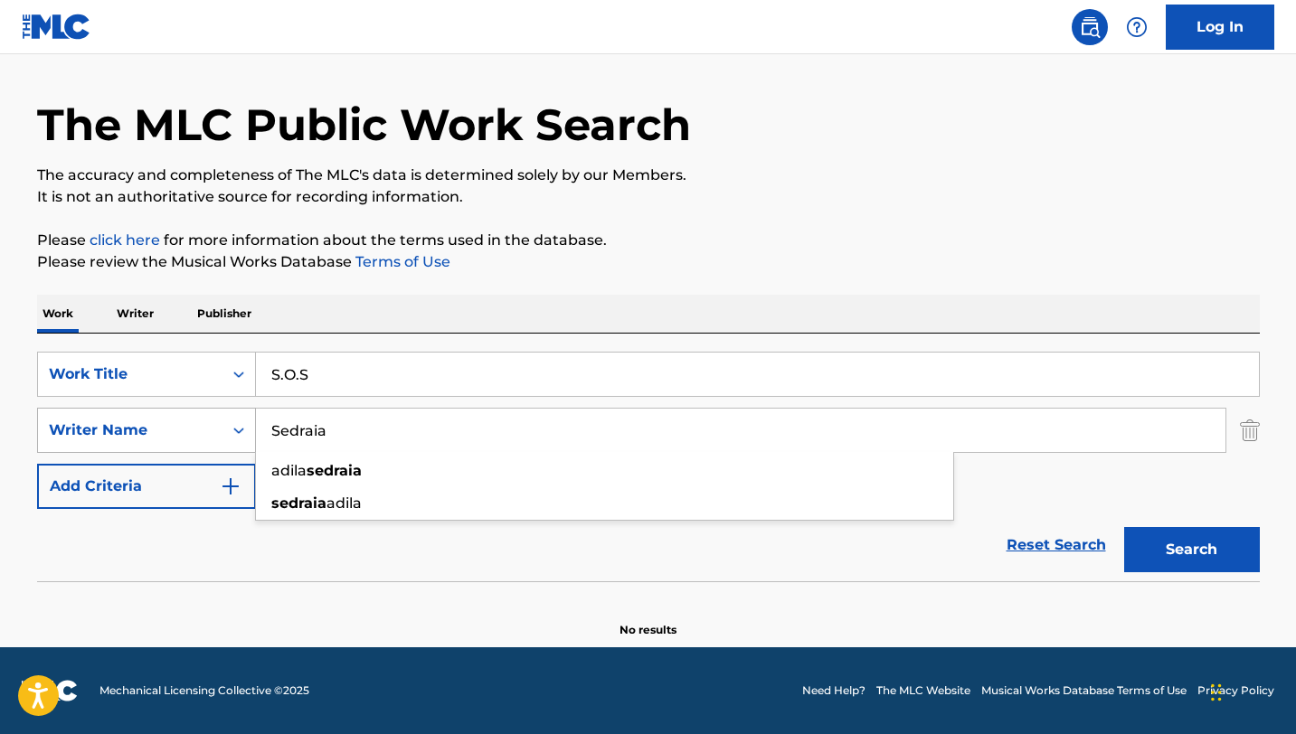
type input "Sedraia"
click at [1124, 527] on button "Search" at bounding box center [1192, 549] width 136 height 45
drag, startPoint x: 370, startPoint y: 382, endPoint x: 203, endPoint y: 369, distance: 167.8
click at [203, 369] on div "SearchWithCriteria21a7f503-b41c-4d44-8bfe-95d8552d07ae Work Title S.O.S" at bounding box center [648, 374] width 1222 height 45
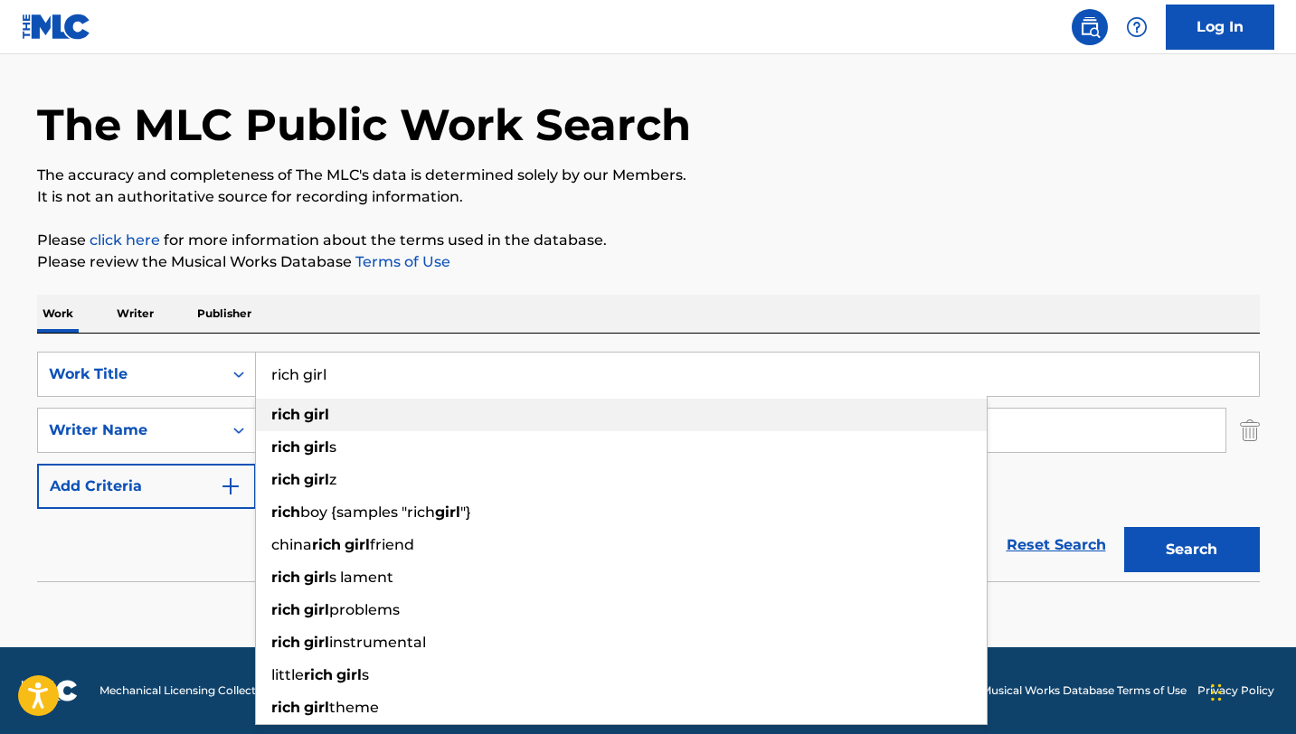
type input "rich girl"
click at [364, 410] on div "rich girl" at bounding box center [621, 415] width 731 height 33
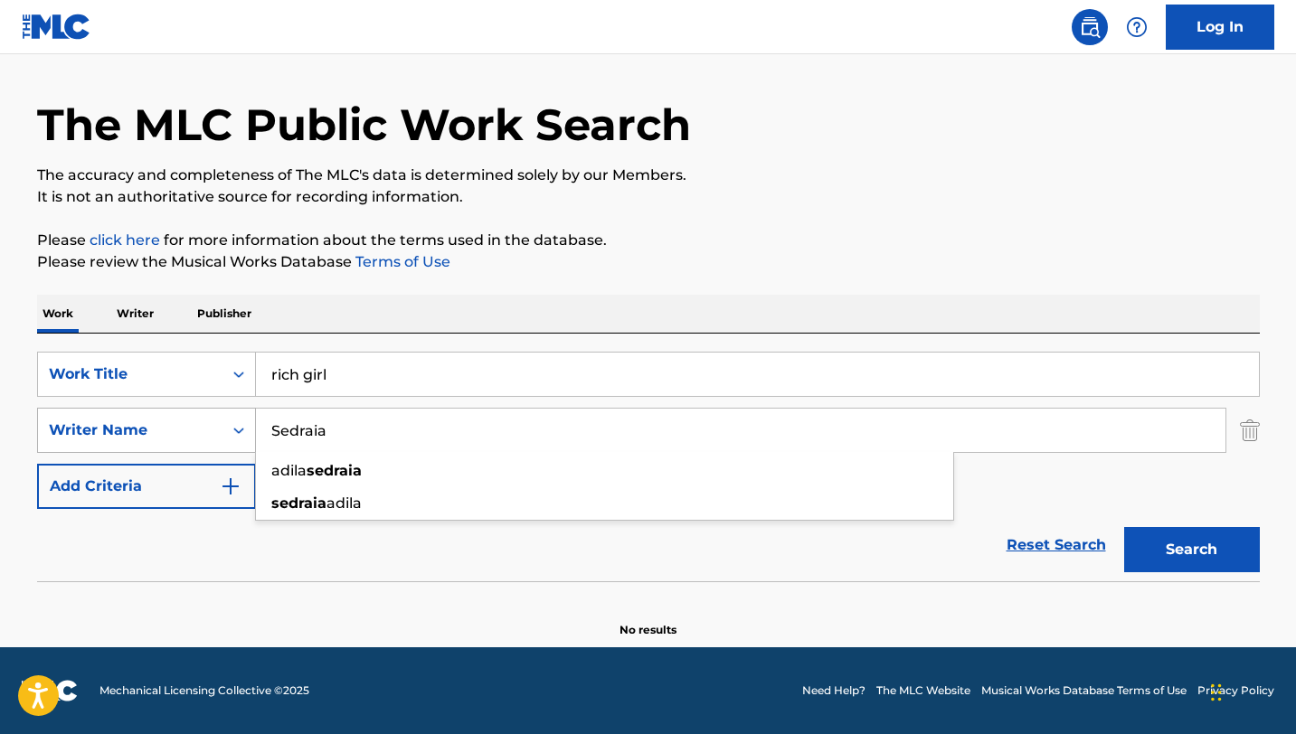
drag, startPoint x: 385, startPoint y: 437, endPoint x: 195, endPoint y: 420, distance: 190.7
click at [195, 420] on div "SearchWithCriteria4d7c869b-38c8-48b4-a783-1a136aa35b91 Writer Name Sedraia [PER…" at bounding box center [648, 430] width 1222 height 45
paste input "[PERSON_NAME] A JR [PERSON_NAME]"
type input "[PERSON_NAME] A JR [PERSON_NAME]"
click at [1124, 527] on button "Search" at bounding box center [1192, 549] width 136 height 45
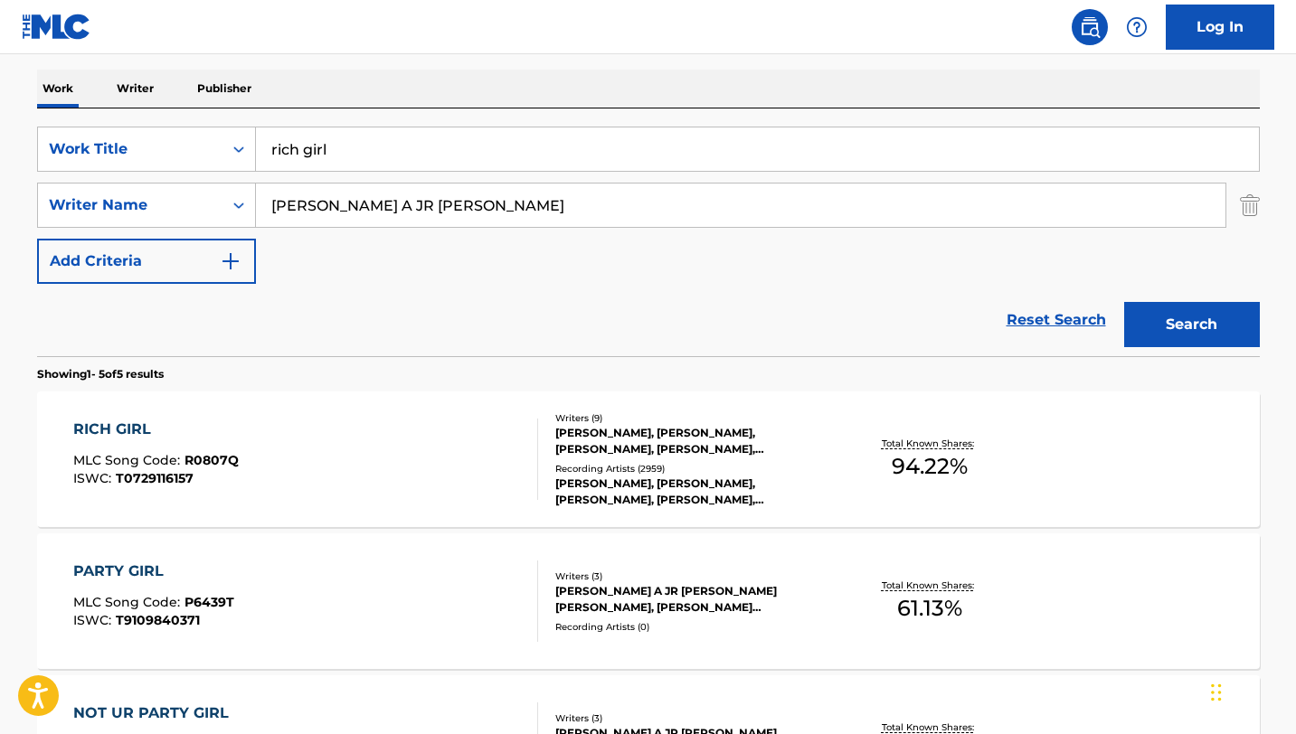
scroll to position [278, 0]
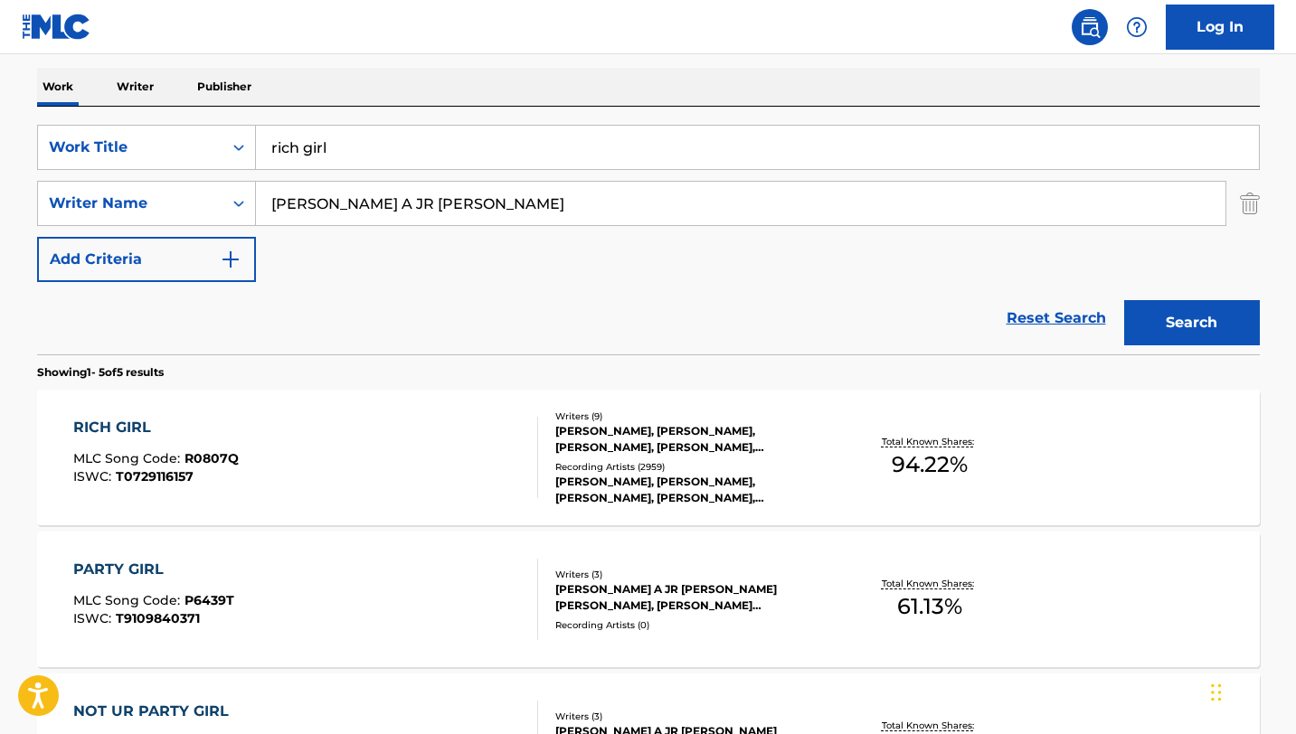
click at [443, 450] on div "RICH GIRL MLC Song Code : R0807Q ISWC : T0729116157" at bounding box center [305, 457] width 465 height 81
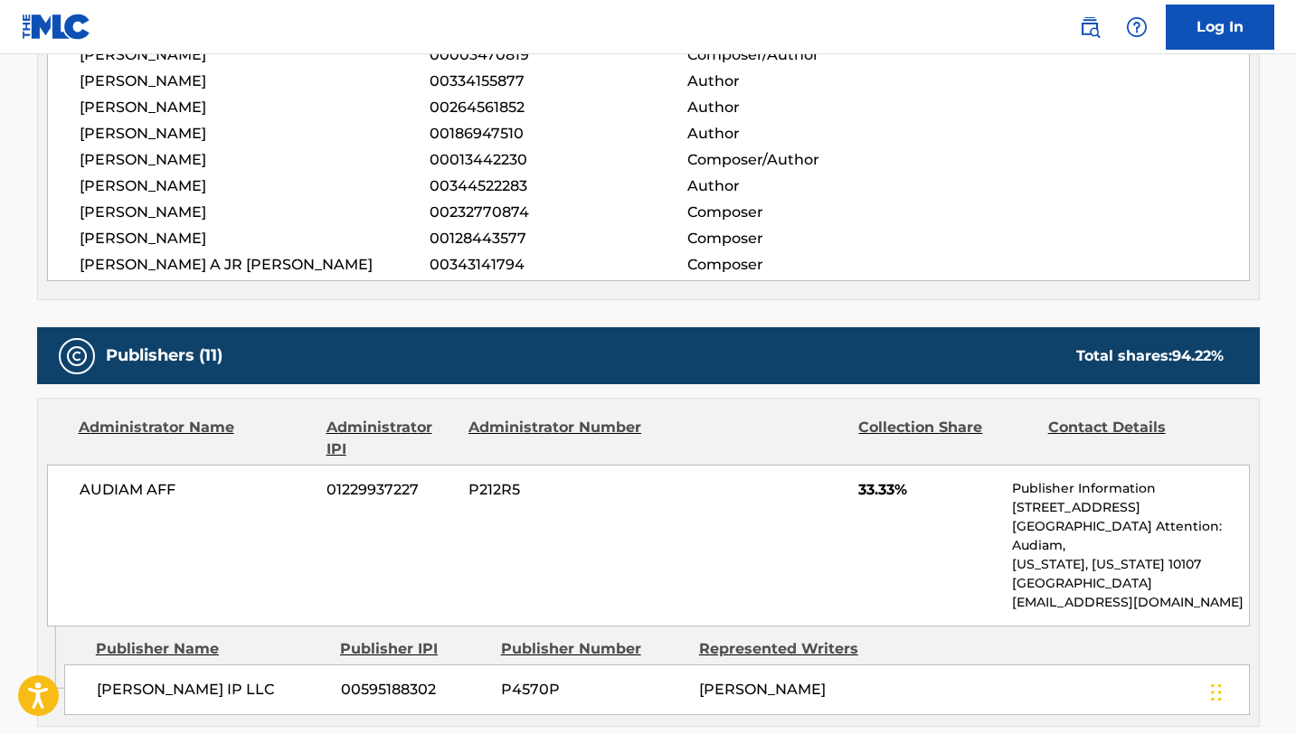
scroll to position [819, 0]
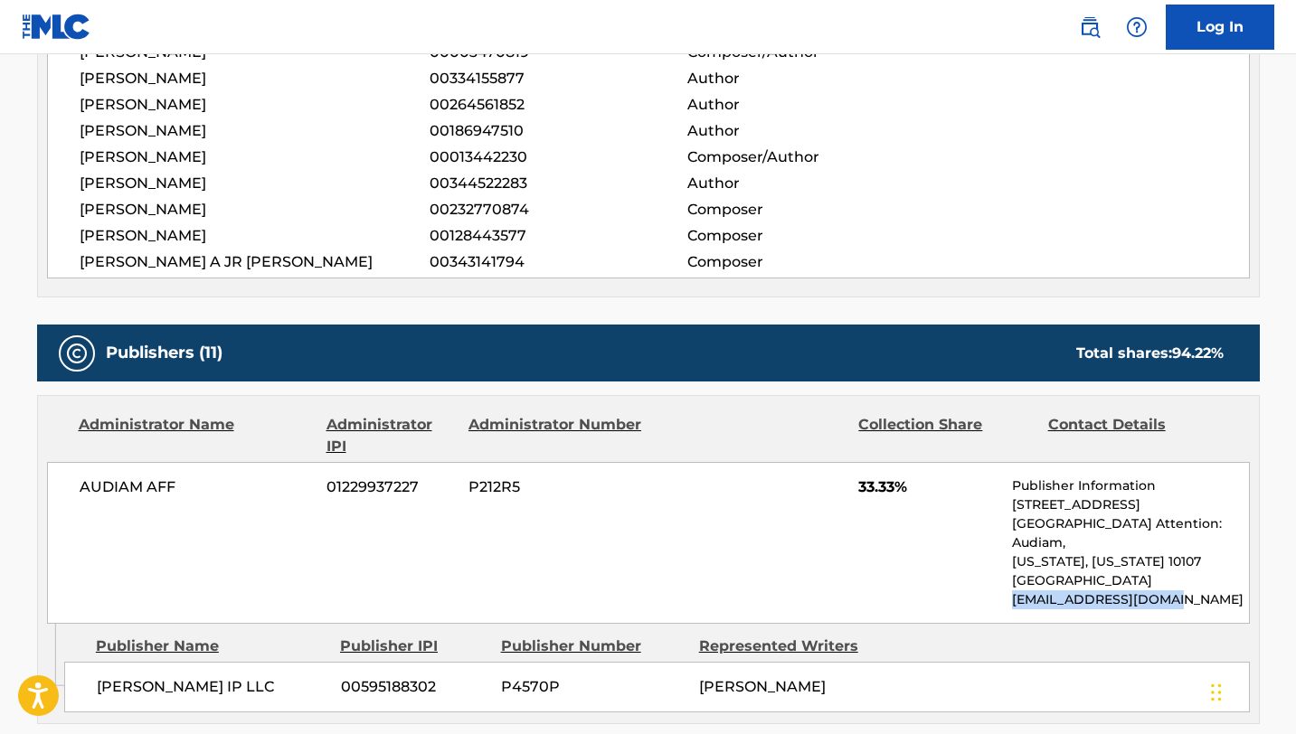
drag, startPoint x: 1193, startPoint y: 585, endPoint x: 1003, endPoint y: 584, distance: 189.9
click at [1003, 584] on div "AUDIAM AFF 01229937227 P212R5 33.33% Publisher Information [STREET_ADDRESS][US_…" at bounding box center [648, 543] width 1203 height 162
copy p "[EMAIL_ADDRESS][DOMAIN_NAME]"
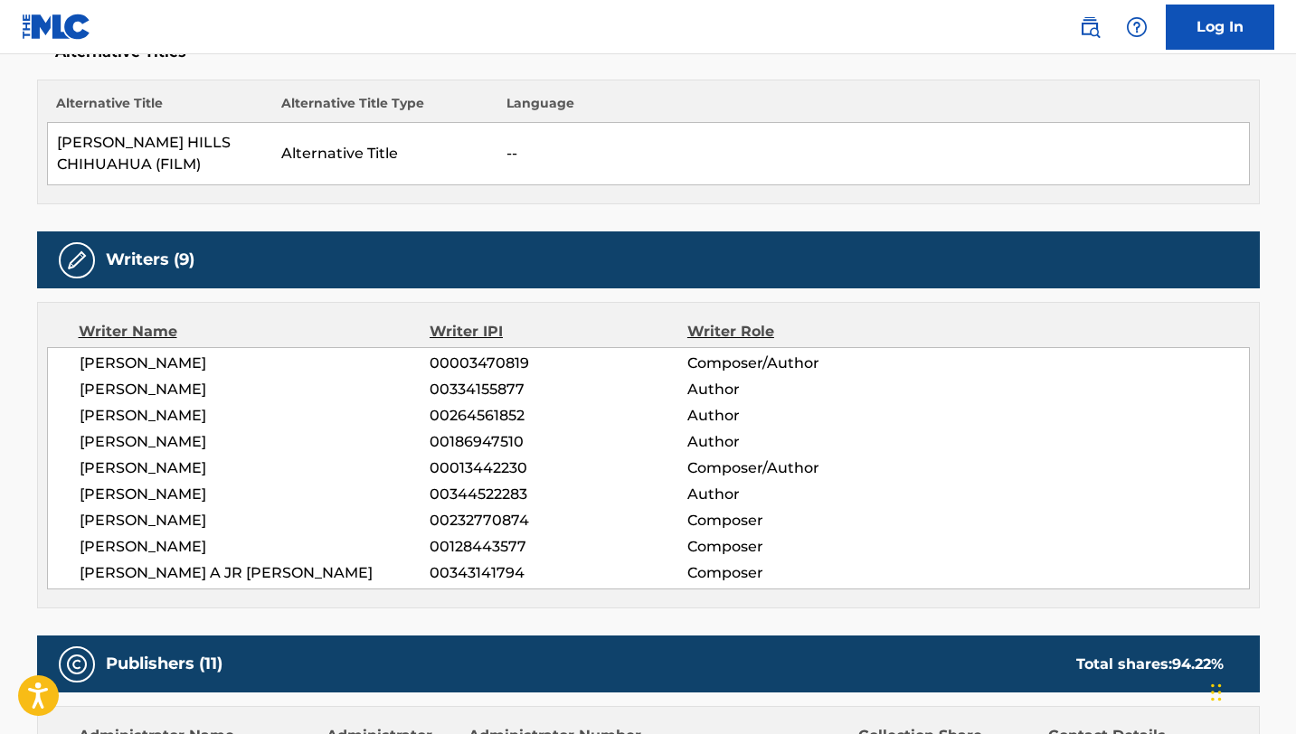
scroll to position [0, 0]
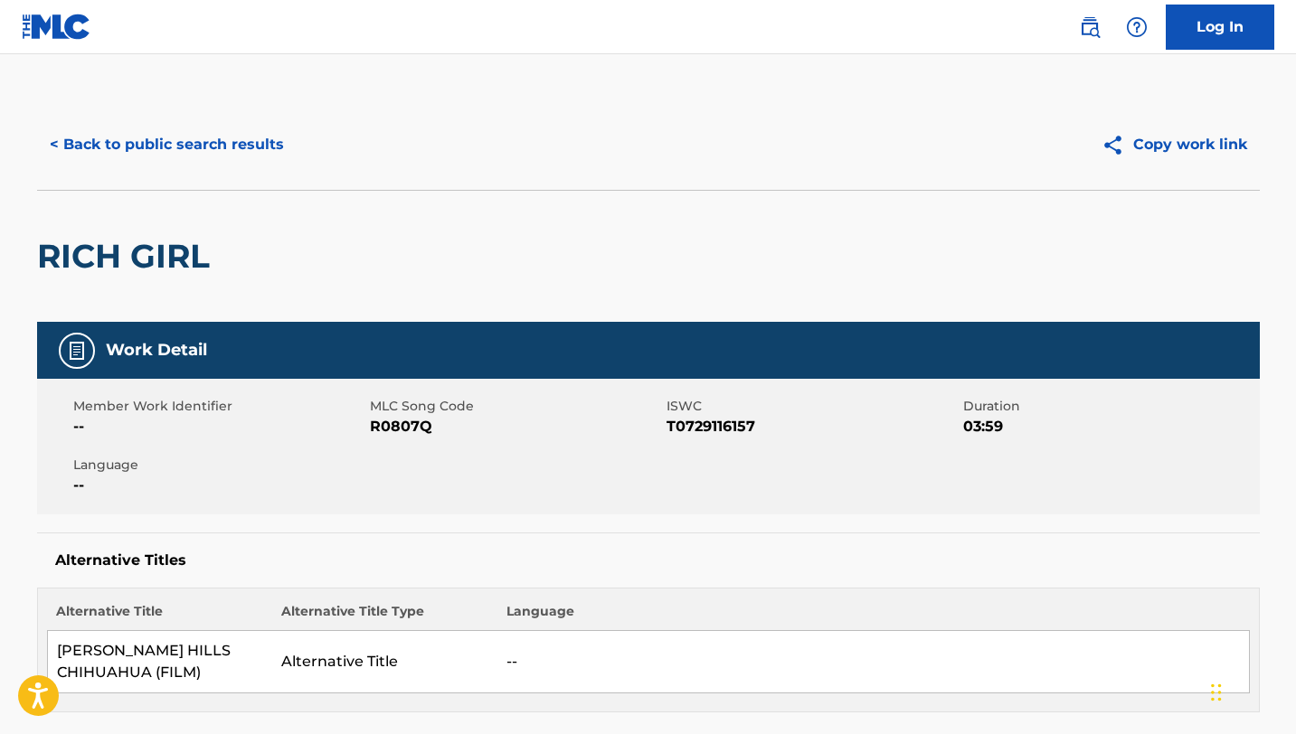
click at [170, 144] on button "< Back to public search results" at bounding box center [167, 144] width 260 height 45
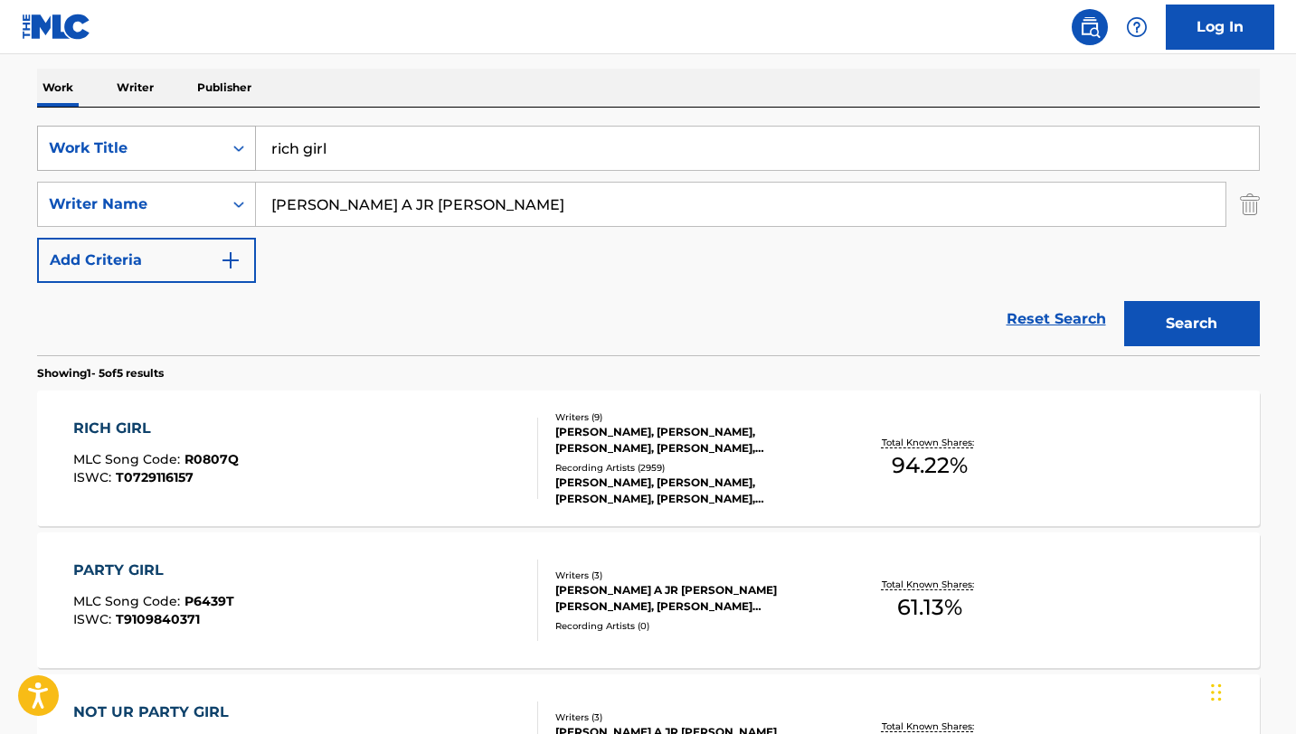
click at [169, 158] on div "Work Title" at bounding box center [130, 148] width 184 height 34
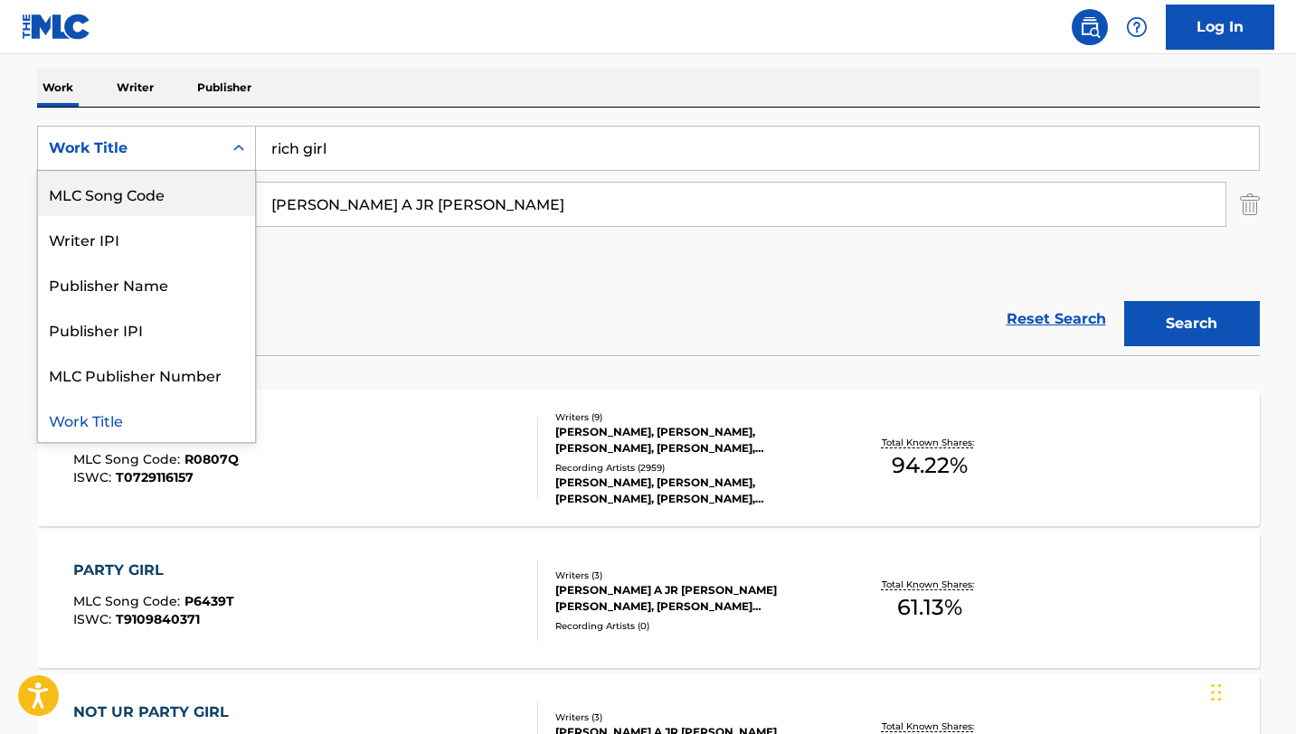
scroll to position [0, 0]
click at [115, 197] on div "ISWC" at bounding box center [146, 193] width 217 height 45
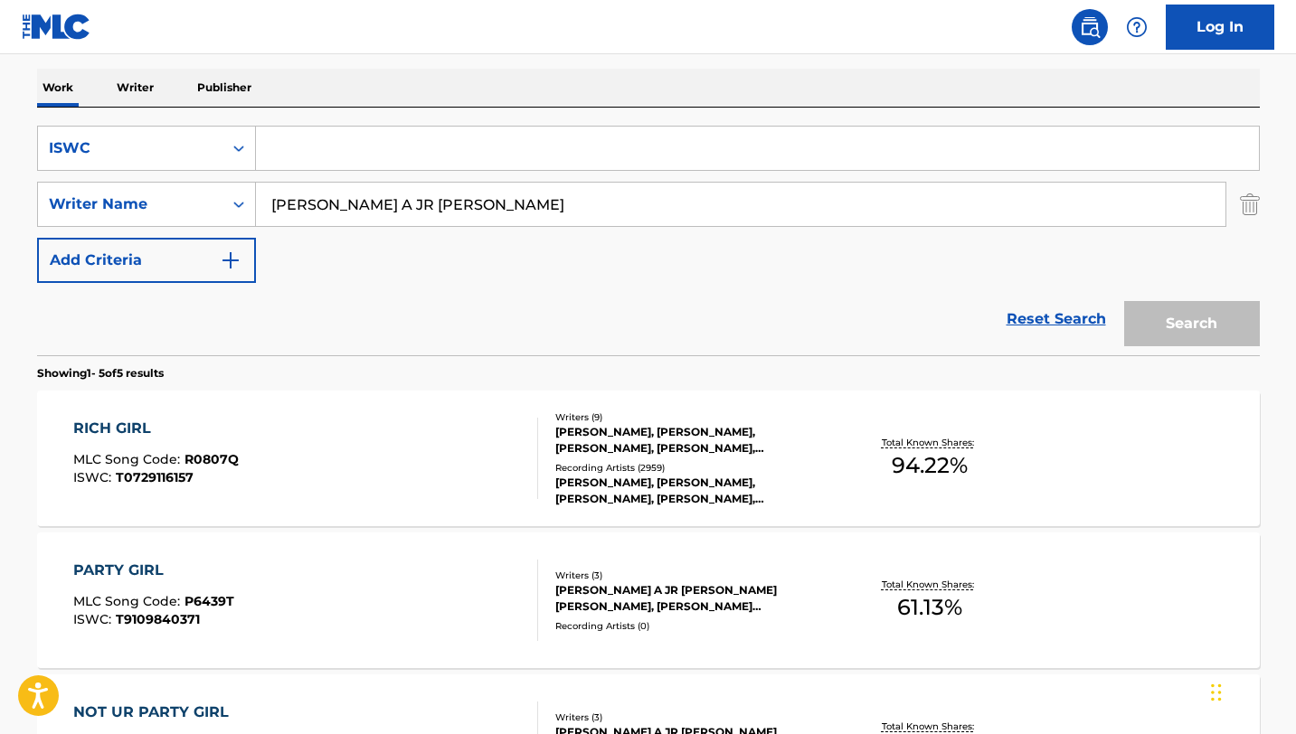
click at [300, 150] on input "Search Form" at bounding box center [757, 148] width 1003 height 43
paste input "T9031091459"
type input "T9031091459"
drag, startPoint x: 495, startPoint y: 208, endPoint x: 421, endPoint y: 205, distance: 74.2
click at [421, 205] on input "[PERSON_NAME] A JR [PERSON_NAME]" at bounding box center [740, 204] width 969 height 43
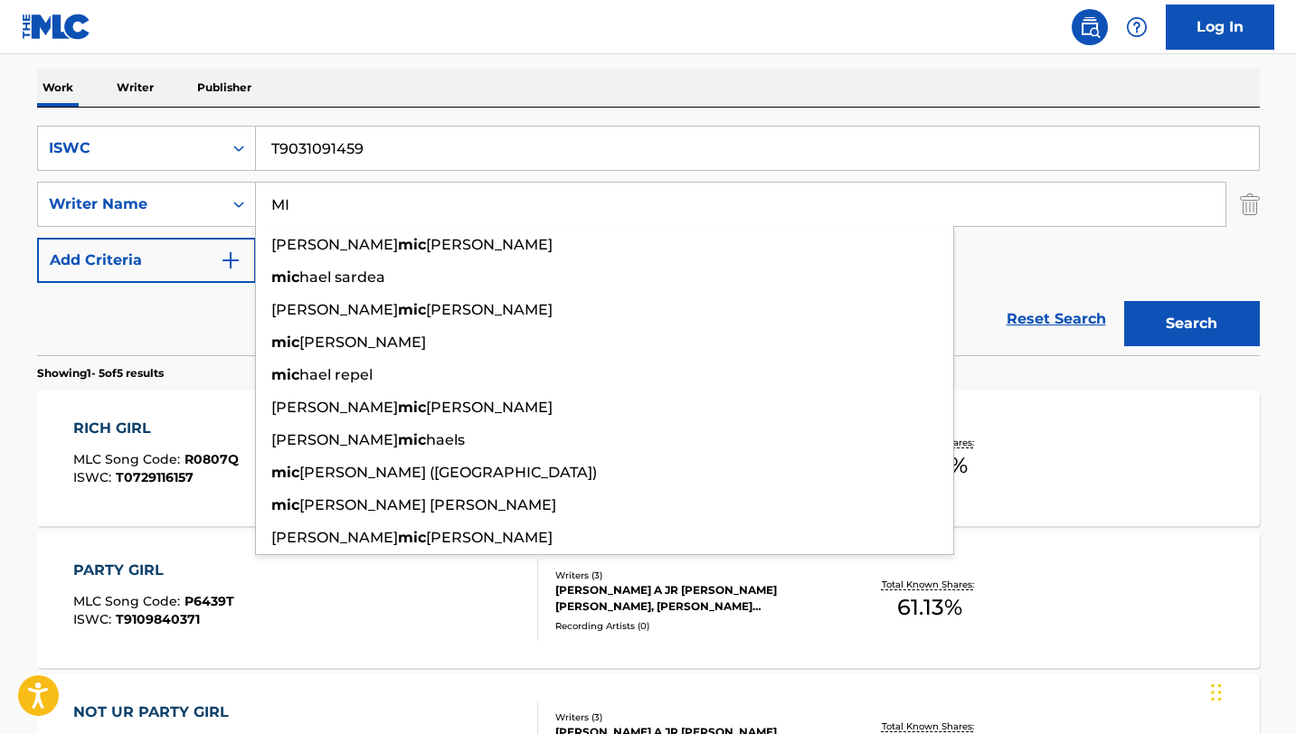
type input "M"
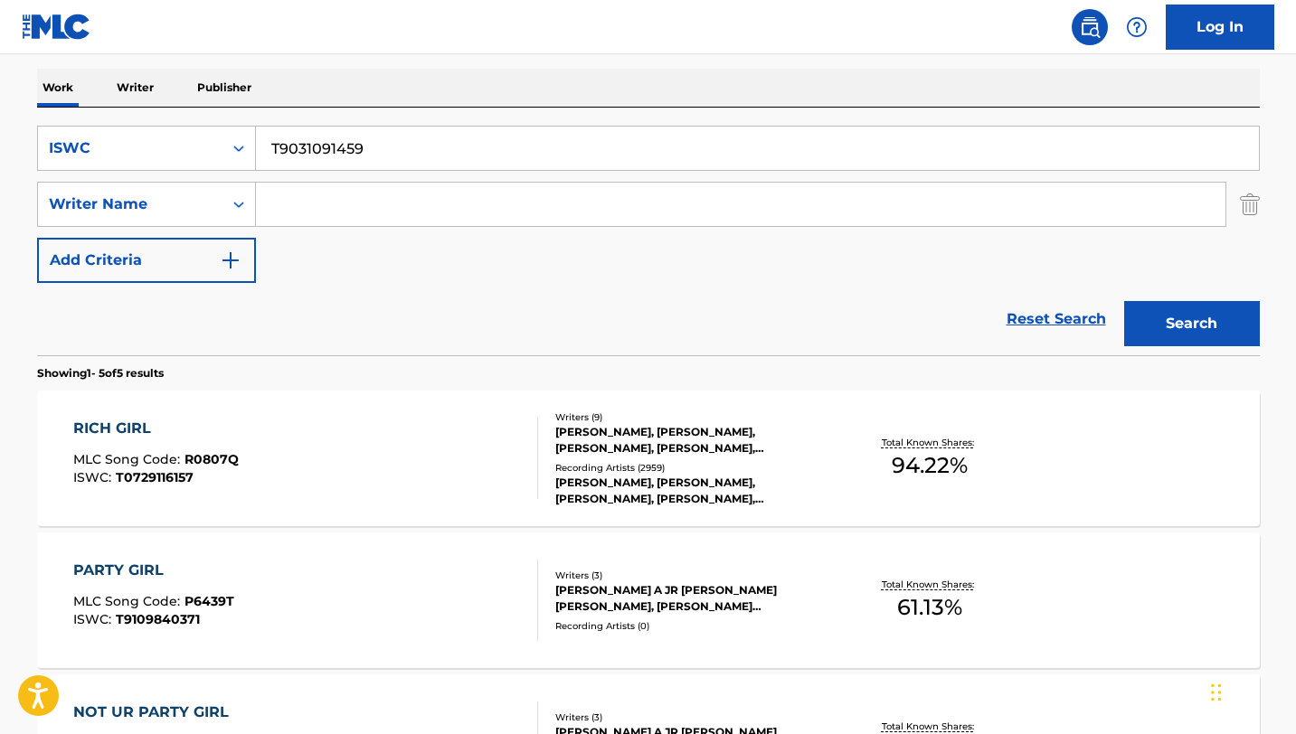
click at [1124, 301] on button "Search" at bounding box center [1192, 323] width 136 height 45
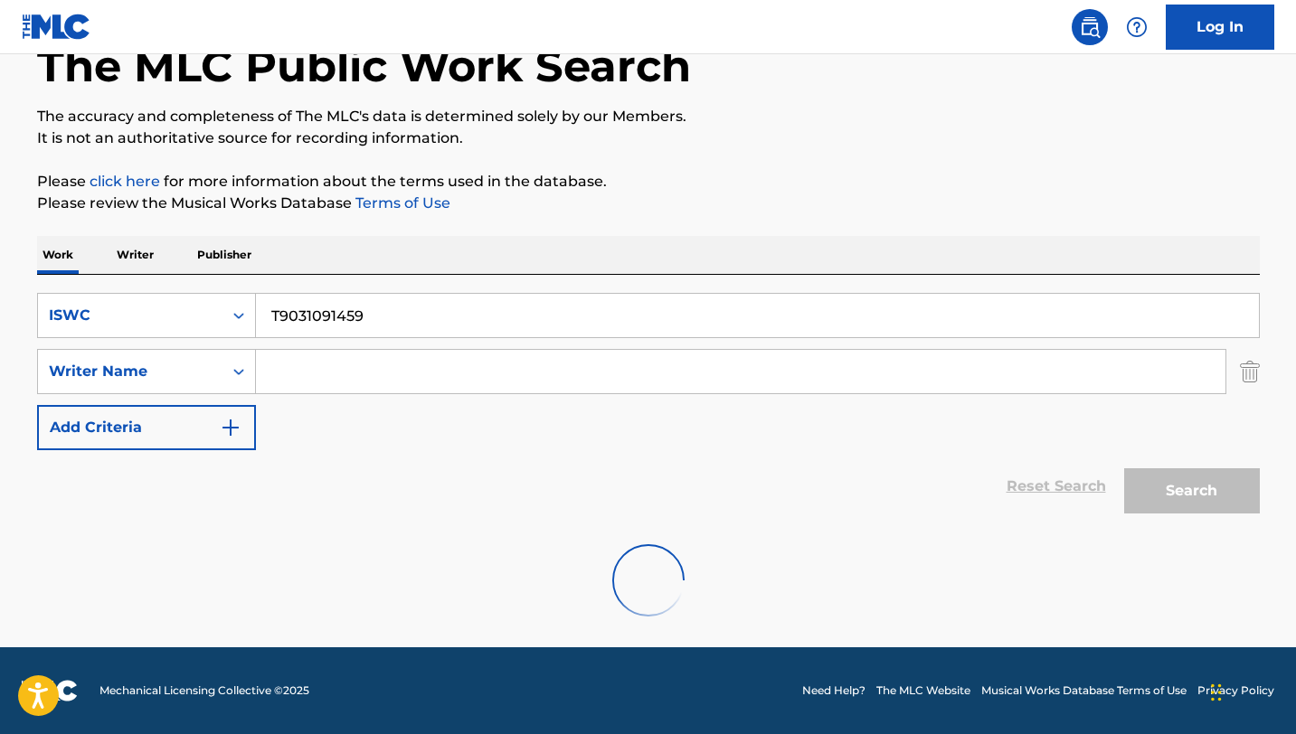
scroll to position [250, 0]
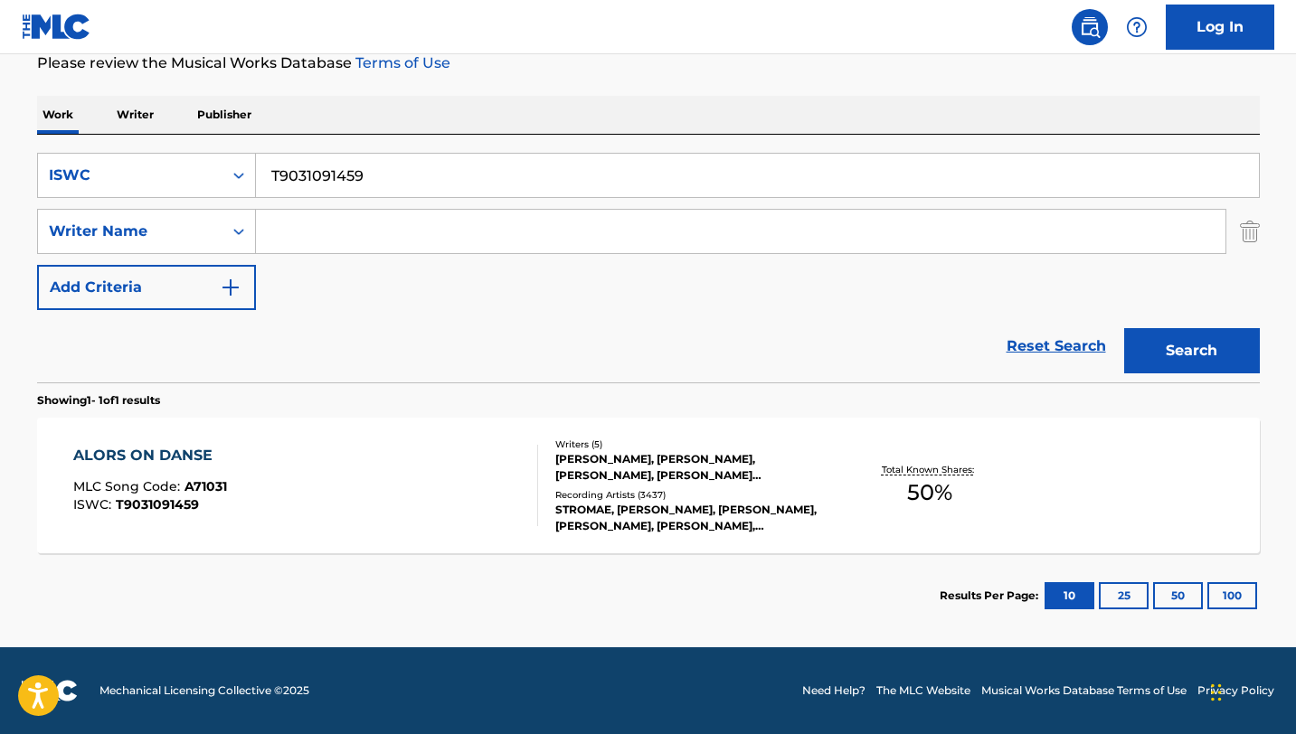
click at [410, 482] on div "ALORS ON DANSE MLC Song Code : A71031 ISWC : T9031091459" at bounding box center [305, 485] width 465 height 81
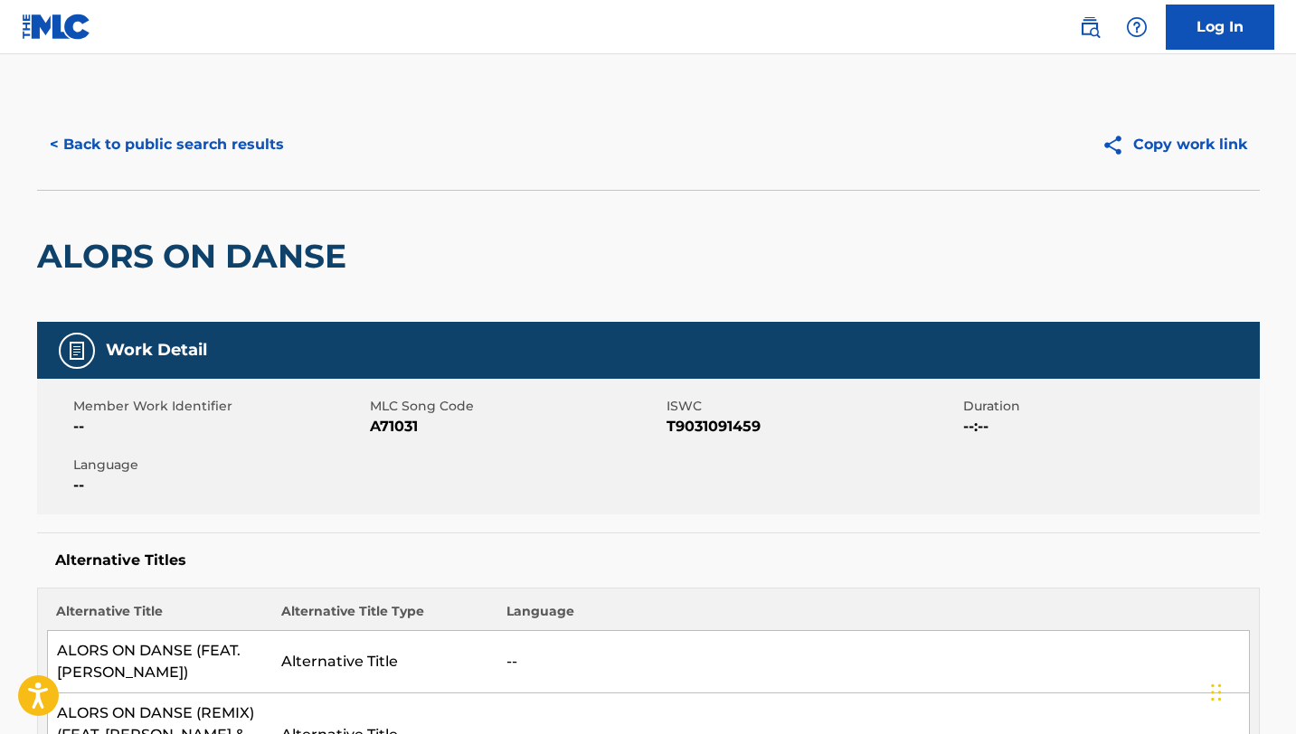
click at [149, 137] on button "< Back to public search results" at bounding box center [167, 144] width 260 height 45
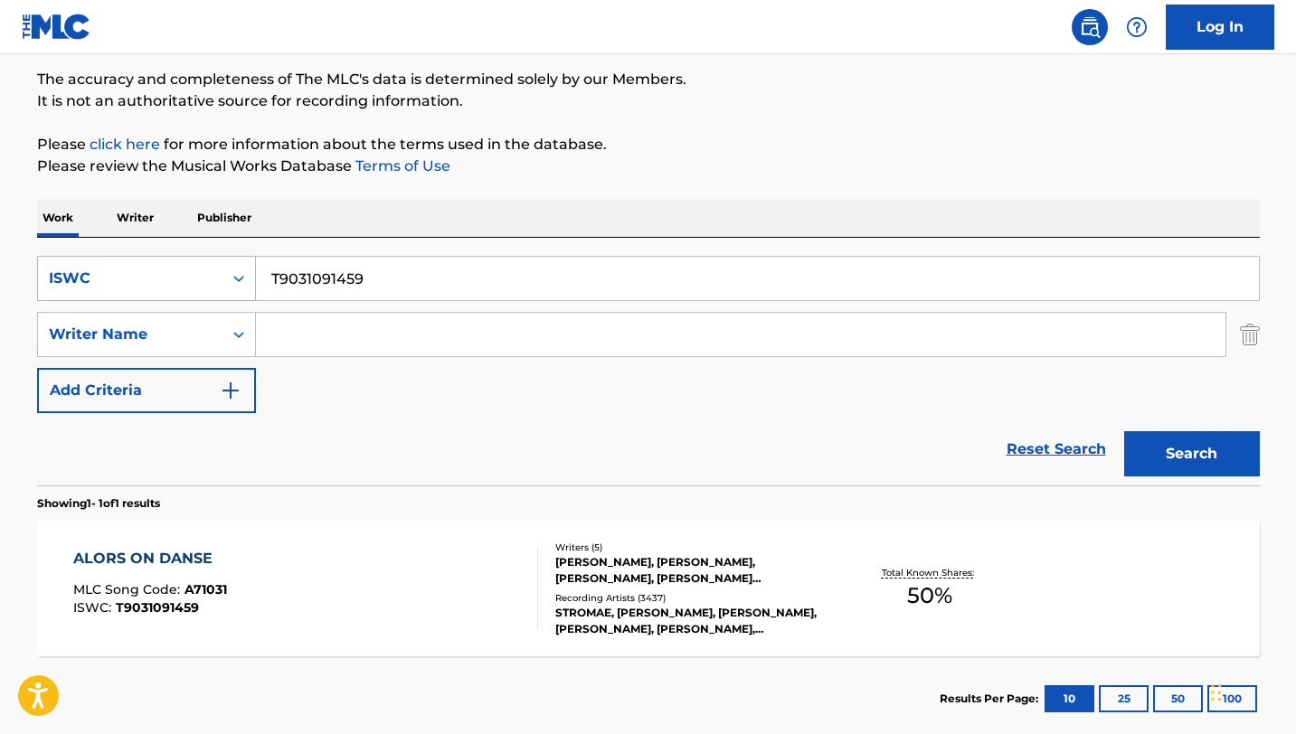
click at [215, 278] on div "ISWC" at bounding box center [130, 278] width 184 height 34
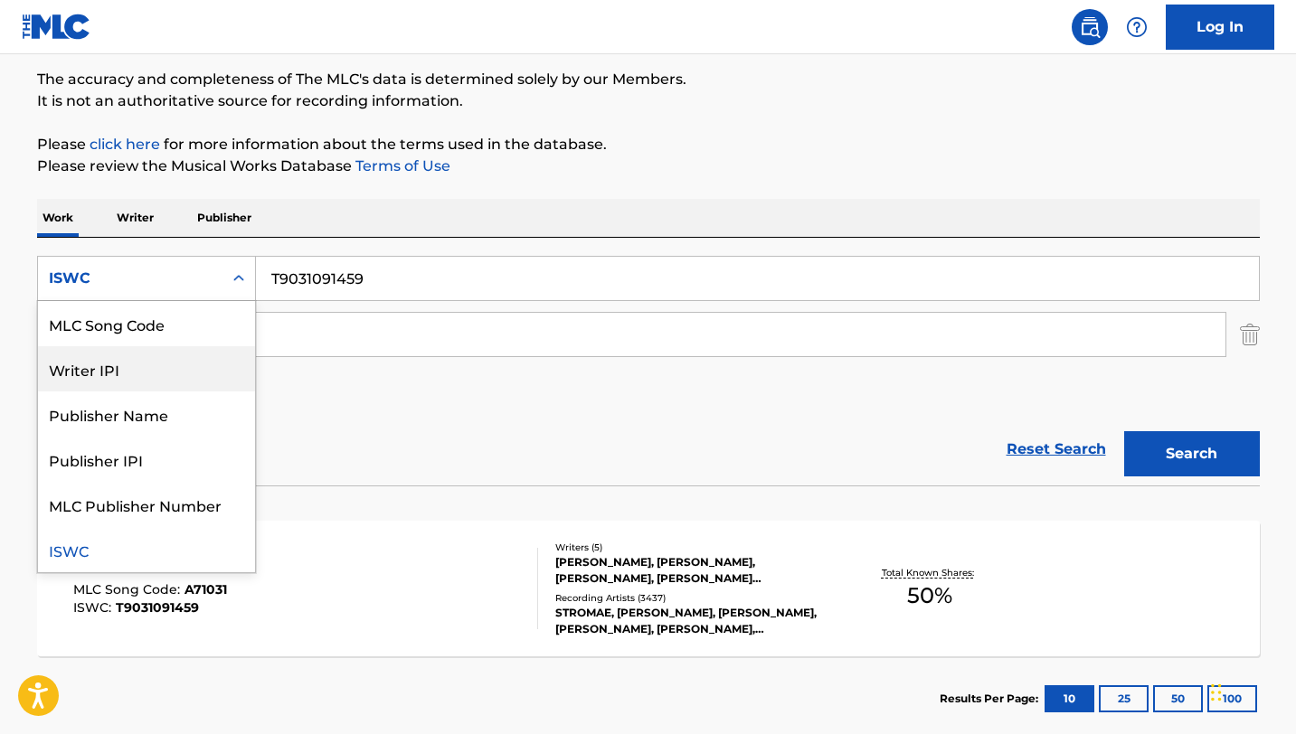
scroll to position [0, 0]
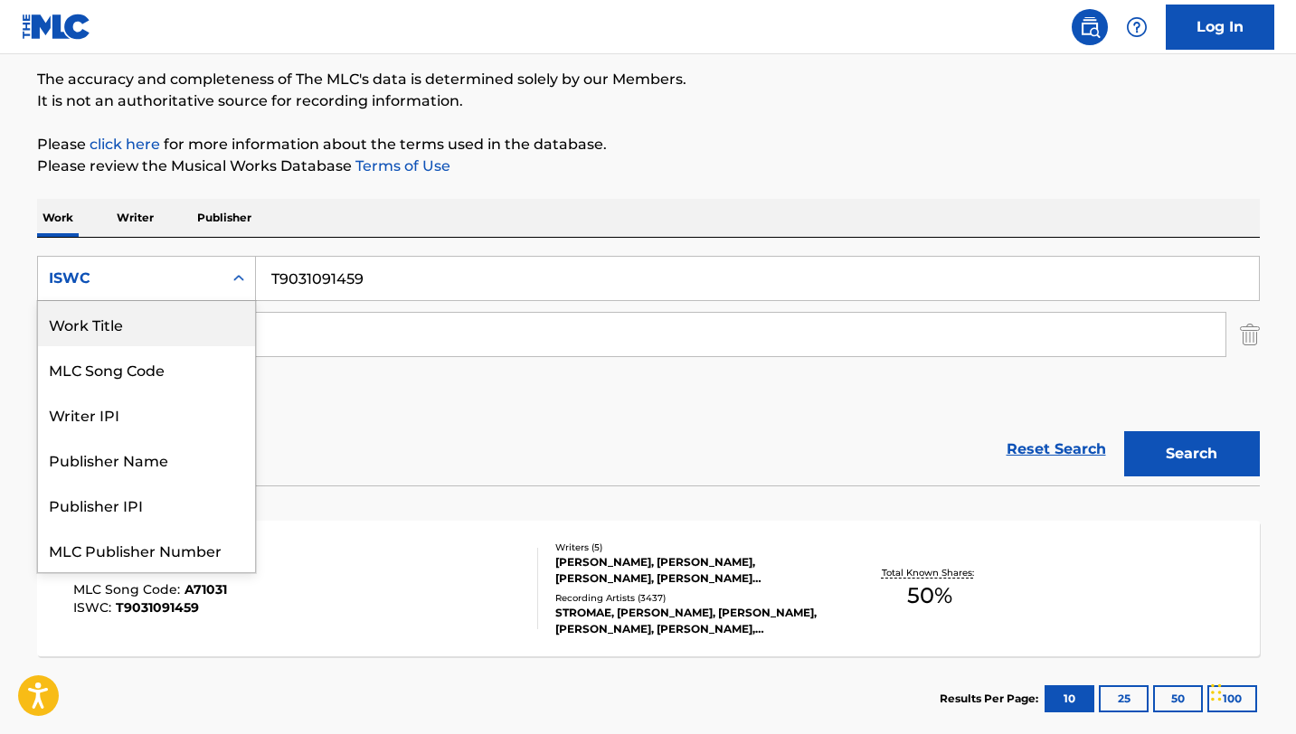
click at [166, 307] on div "Work Title" at bounding box center [146, 323] width 217 height 45
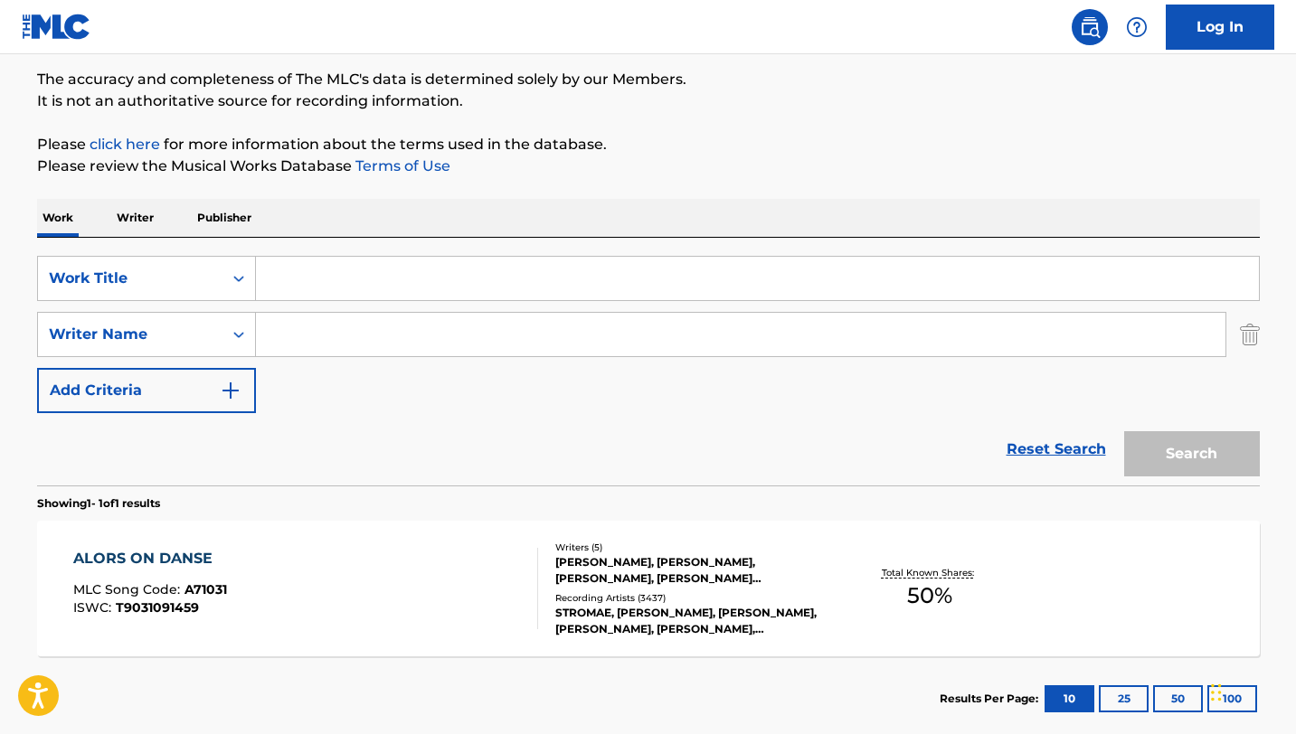
click at [335, 277] on input "Search Form" at bounding box center [757, 278] width 1003 height 43
paste input ""Pour que tu m'aimes encore ""
click at [278, 275] on input ""Pour que tu m'aimes encore" at bounding box center [757, 278] width 1003 height 43
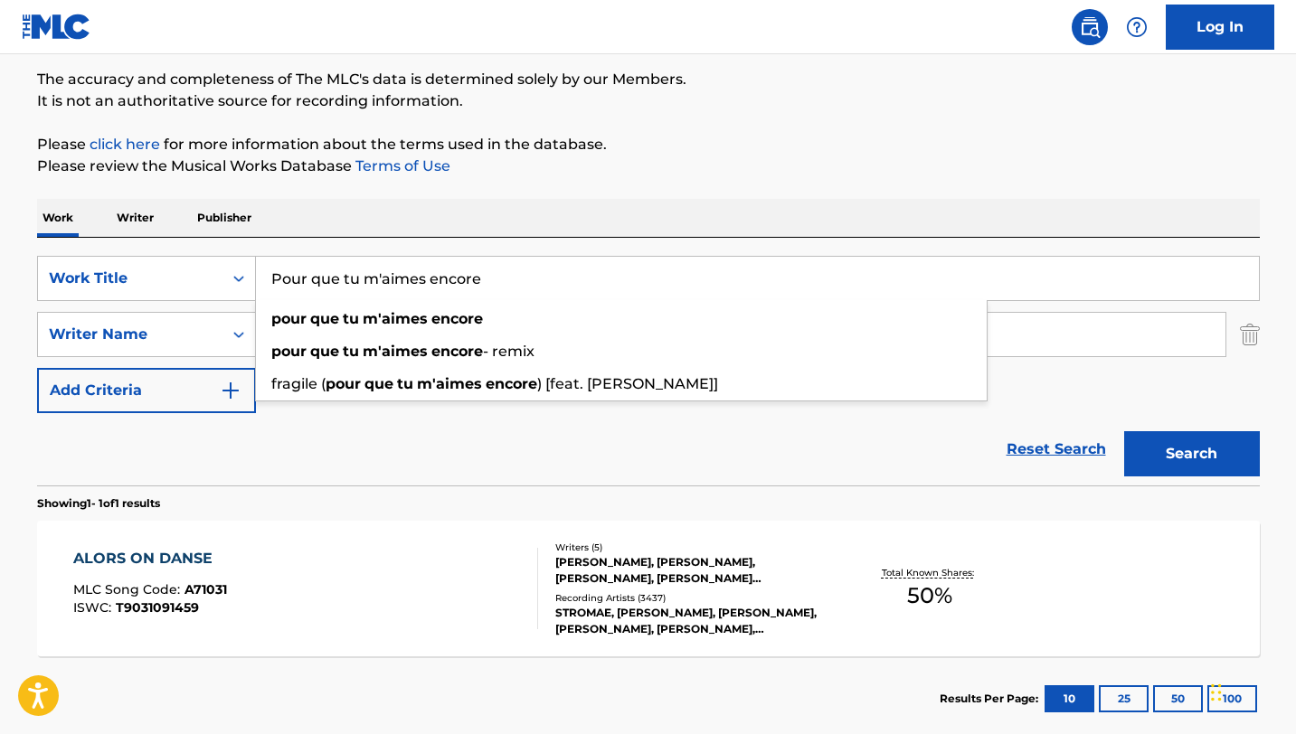
type input "Pour que tu m'aimes encore"
click at [408, 206] on div "Work Writer Publisher" at bounding box center [648, 218] width 1222 height 38
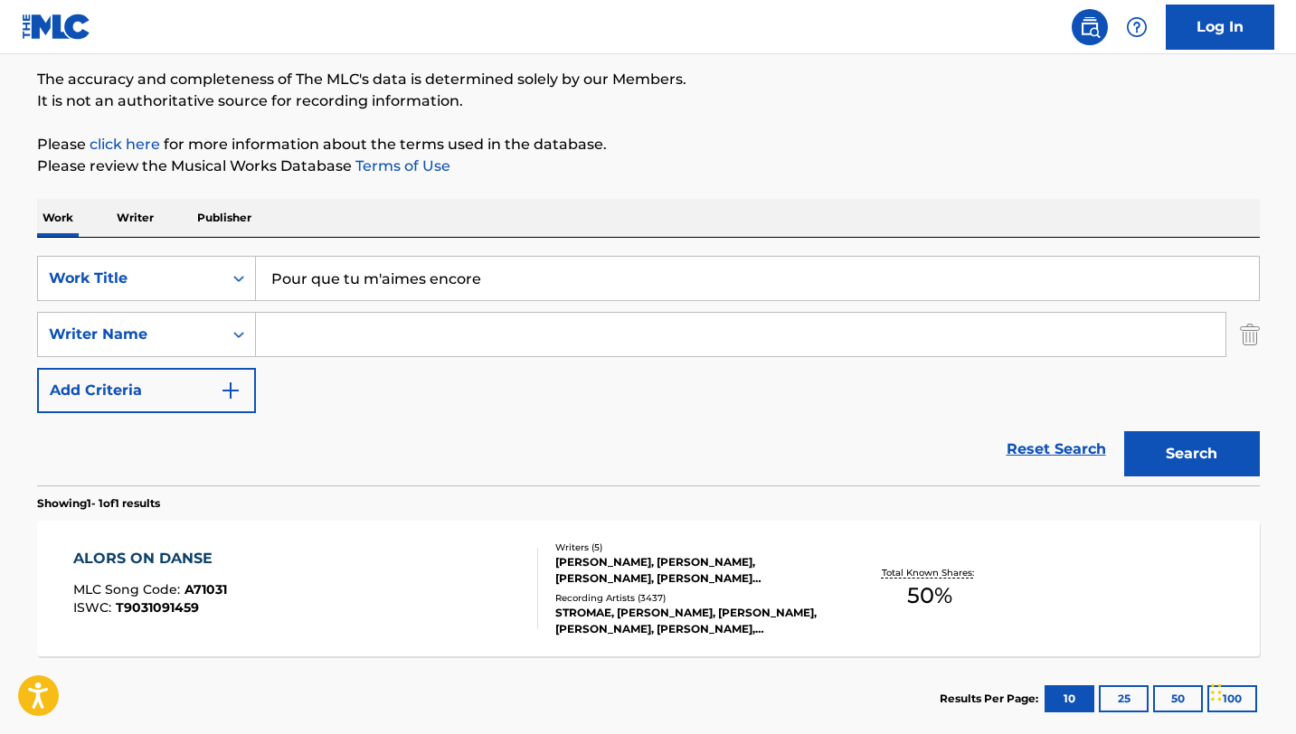
click at [316, 329] on input "Search Form" at bounding box center [740, 334] width 969 height 43
paste input "[PERSON_NAME]"
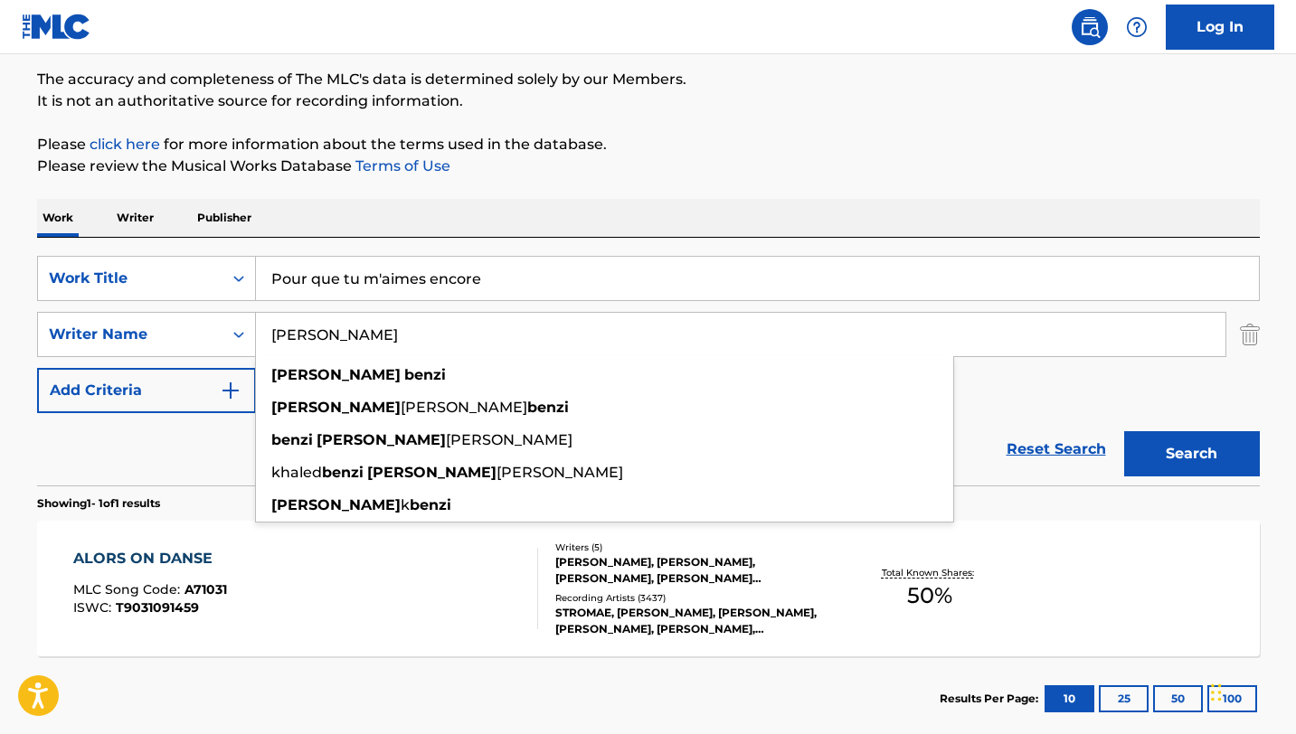
type input "[PERSON_NAME]"
click at [1124, 431] on button "Search" at bounding box center [1192, 453] width 136 height 45
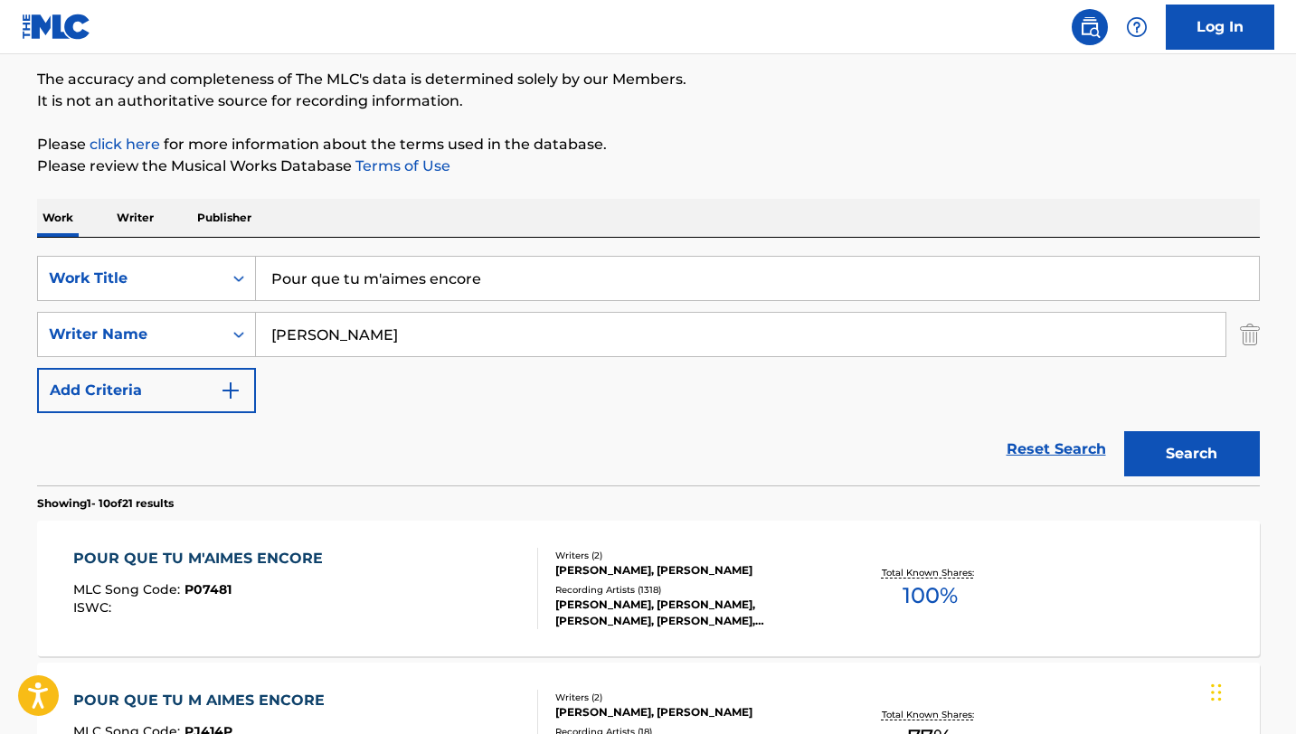
scroll to position [210, 0]
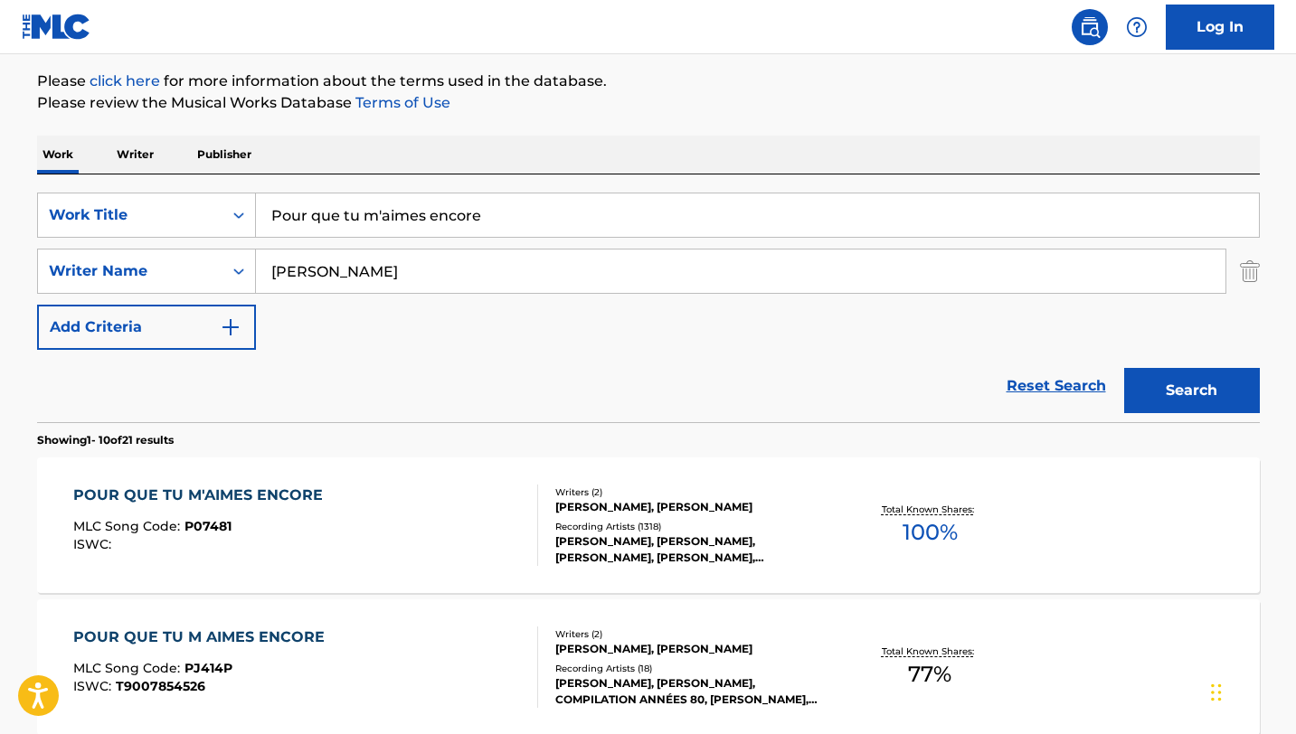
click at [482, 524] on div "POUR QUE TU M'AIMES ENCORE MLC Song Code : P07481 ISWC :" at bounding box center [305, 525] width 465 height 81
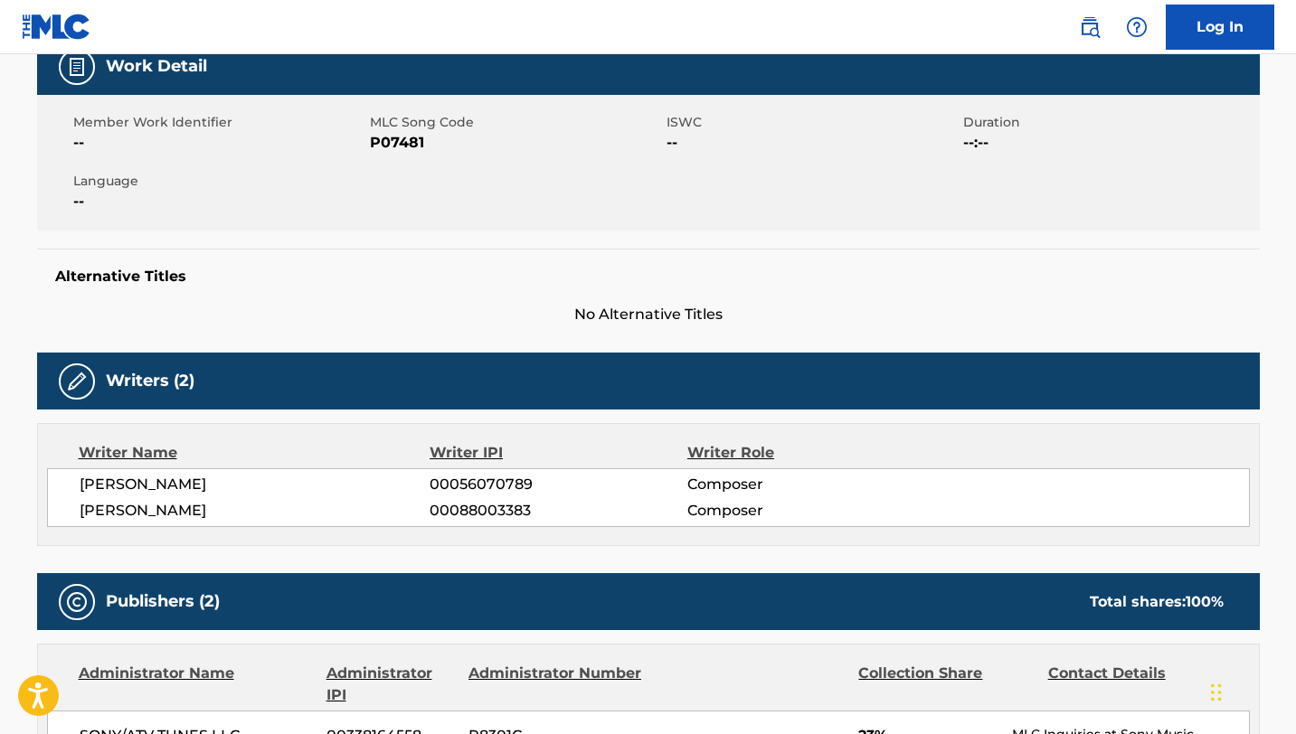
scroll to position [265, 0]
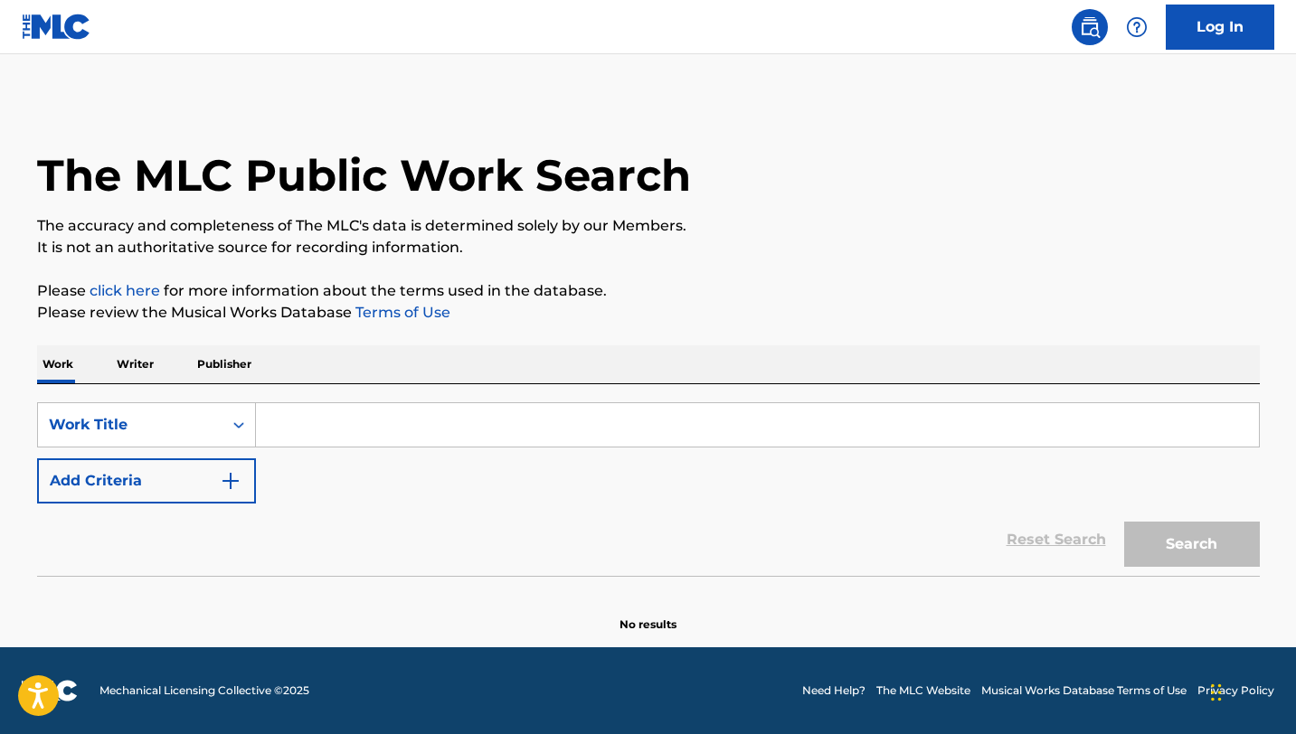
click at [200, 448] on div "SearchWithCriteriaeb9c9f44-15ec-48a2-8552-a02da2503555 Work Title Add Criteria" at bounding box center [648, 452] width 1222 height 101
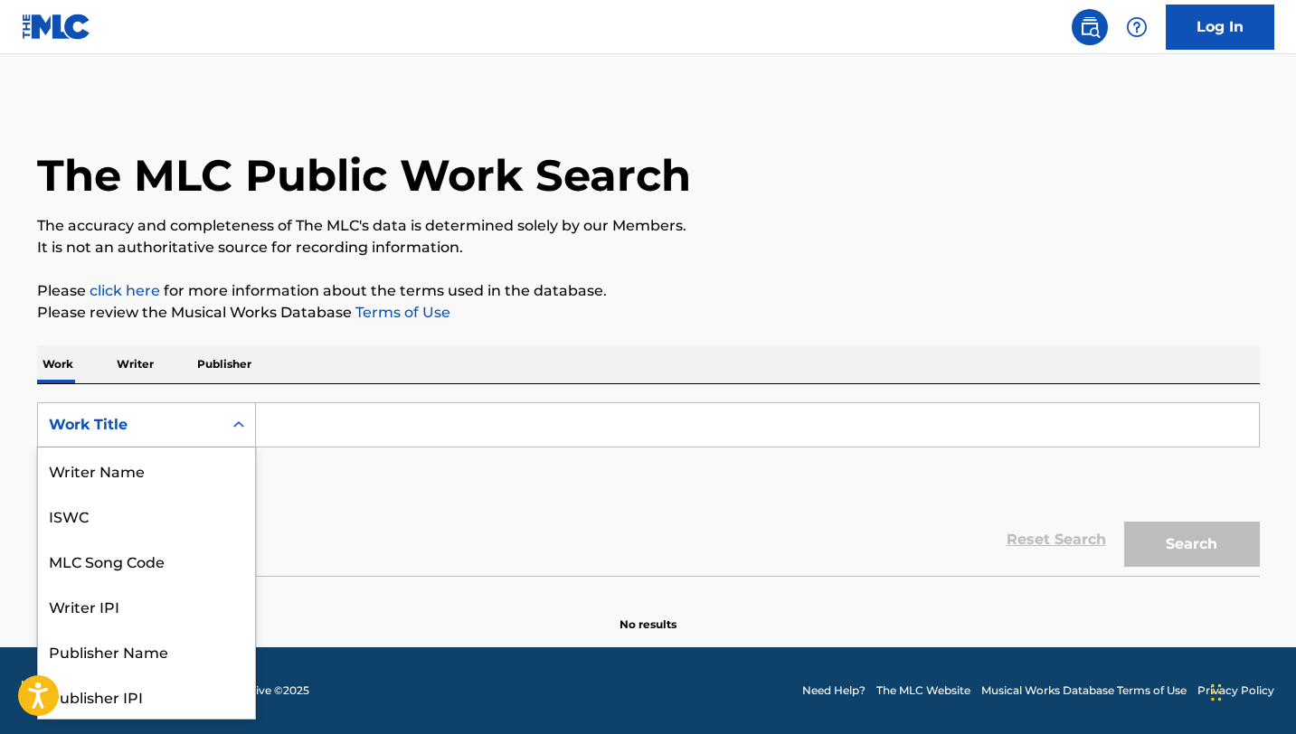
click at [180, 424] on div "Work Title" at bounding box center [130, 425] width 163 height 22
click at [141, 522] on div "ISWC" at bounding box center [146, 515] width 217 height 45
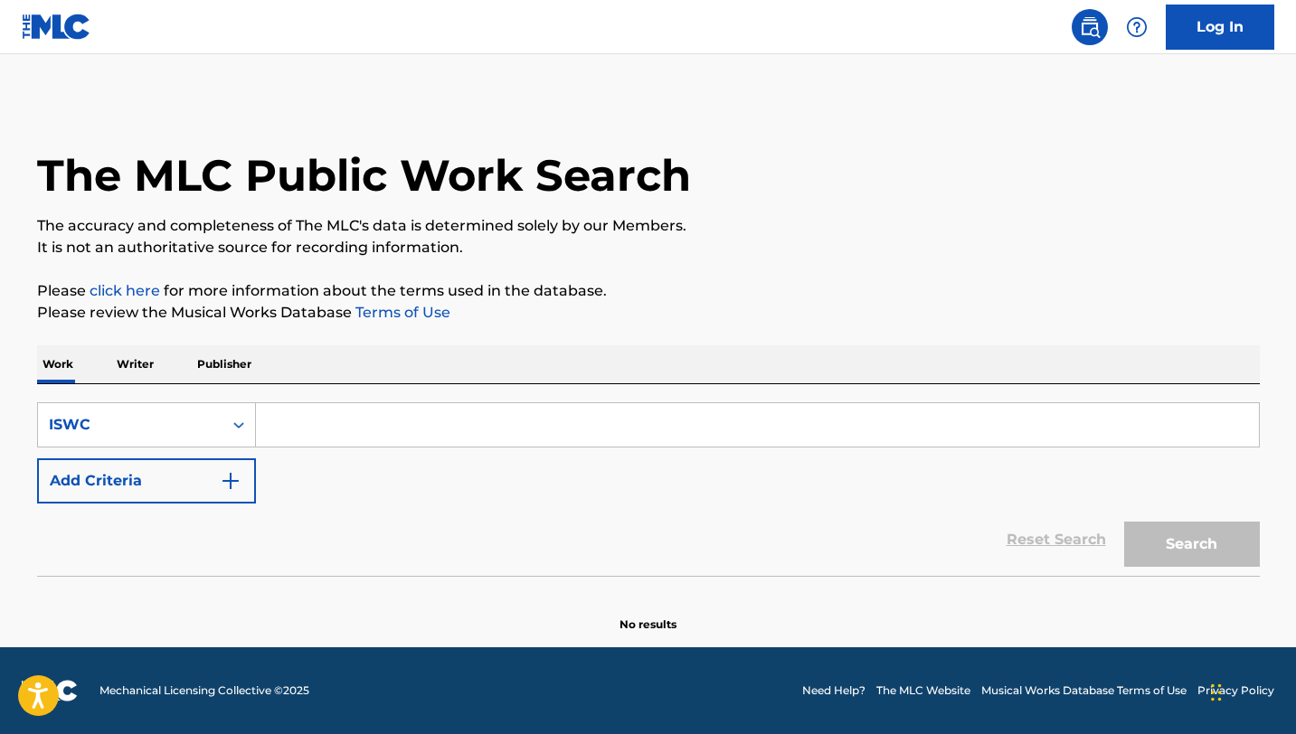
click at [387, 420] on input "Search Form" at bounding box center [757, 424] width 1003 height 43
paste input "T9246157426"
type input "T9246157426"
click at [1124, 522] on button "Search" at bounding box center [1192, 544] width 136 height 45
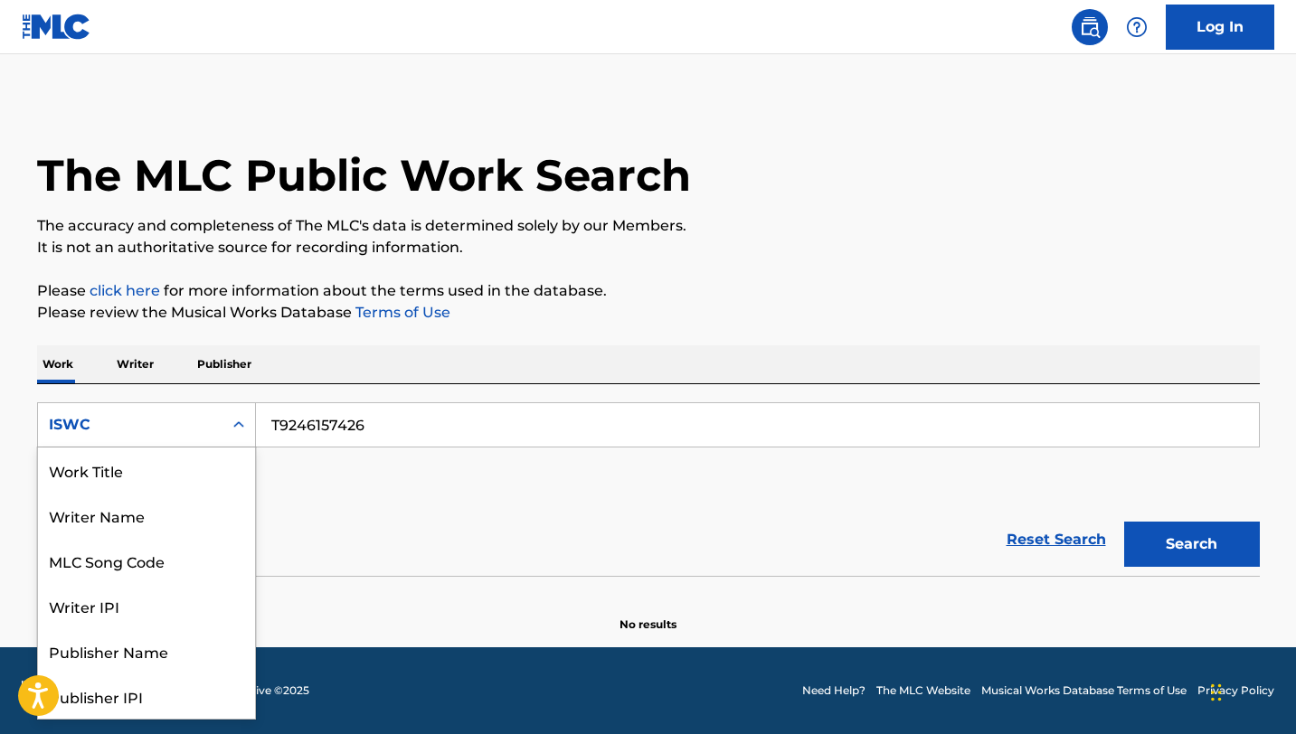
click at [245, 421] on icon "Search Form" at bounding box center [239, 425] width 18 height 18
click at [126, 465] on div "Work Title" at bounding box center [146, 470] width 217 height 45
